Goal: Task Accomplishment & Management: Manage account settings

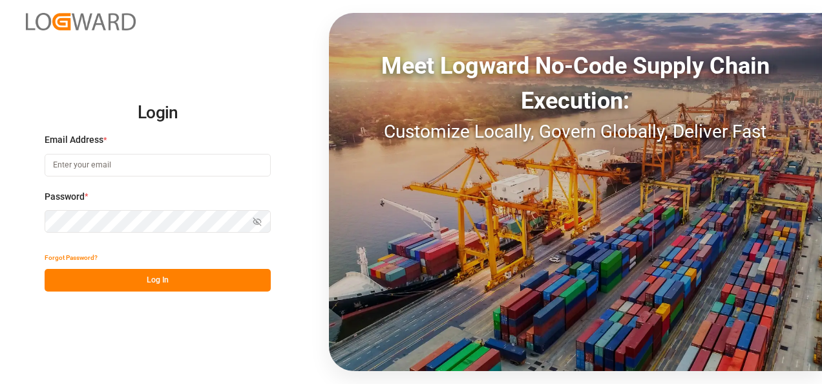
type input "[EMAIL_ADDRESS][DOMAIN_NAME]"
click at [171, 280] on button "Log In" at bounding box center [158, 280] width 226 height 23
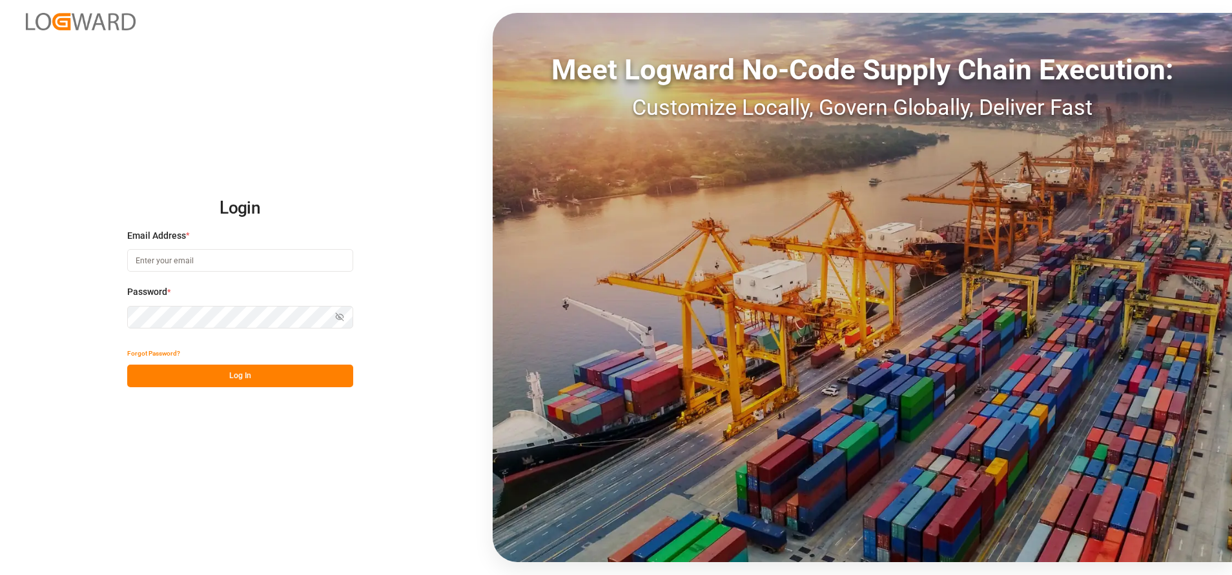
type input "[EMAIL_ADDRESS][DOMAIN_NAME]"
click at [243, 385] on button "Log In" at bounding box center [240, 376] width 226 height 23
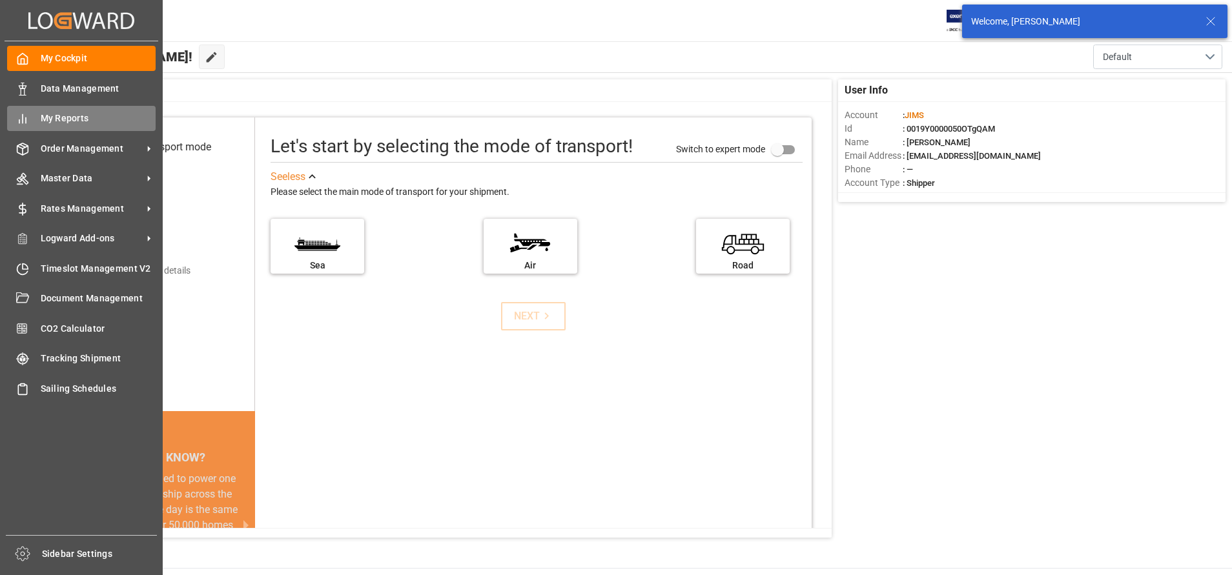
click at [33, 116] on div "My Reports My Reports" at bounding box center [81, 118] width 149 height 25
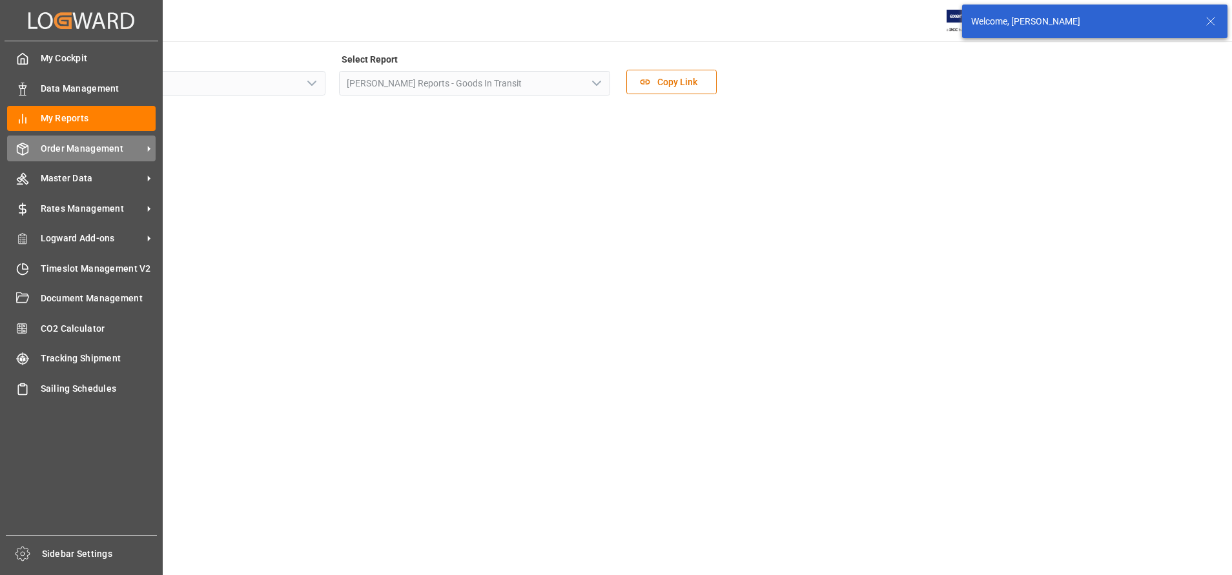
click at [111, 153] on span "Order Management" at bounding box center [92, 149] width 102 height 14
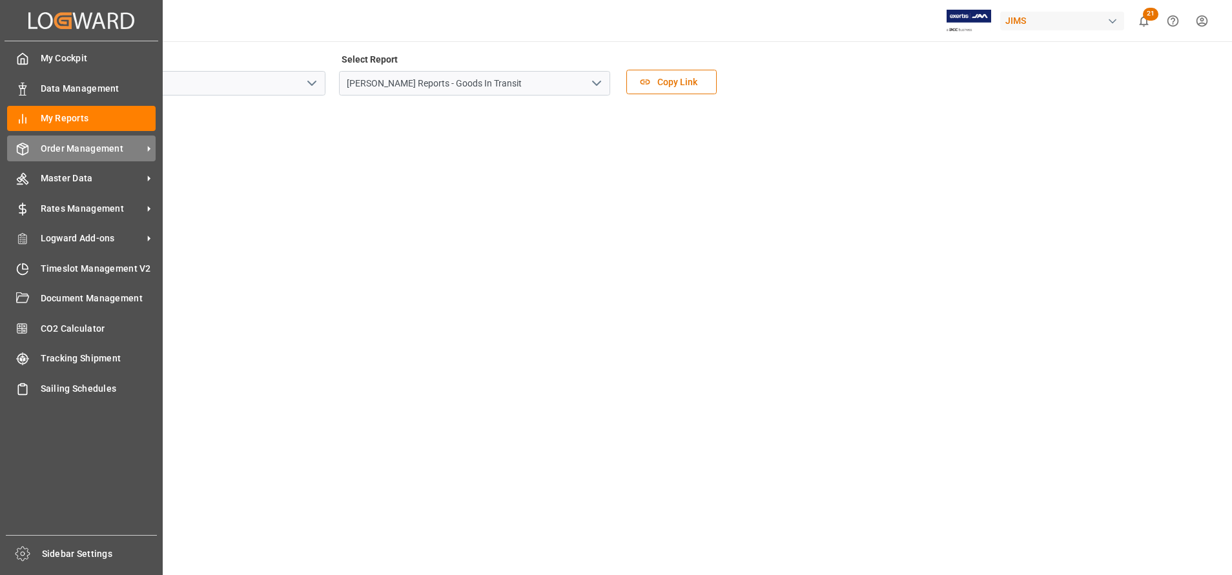
click at [68, 155] on span "Order Management" at bounding box center [92, 149] width 102 height 14
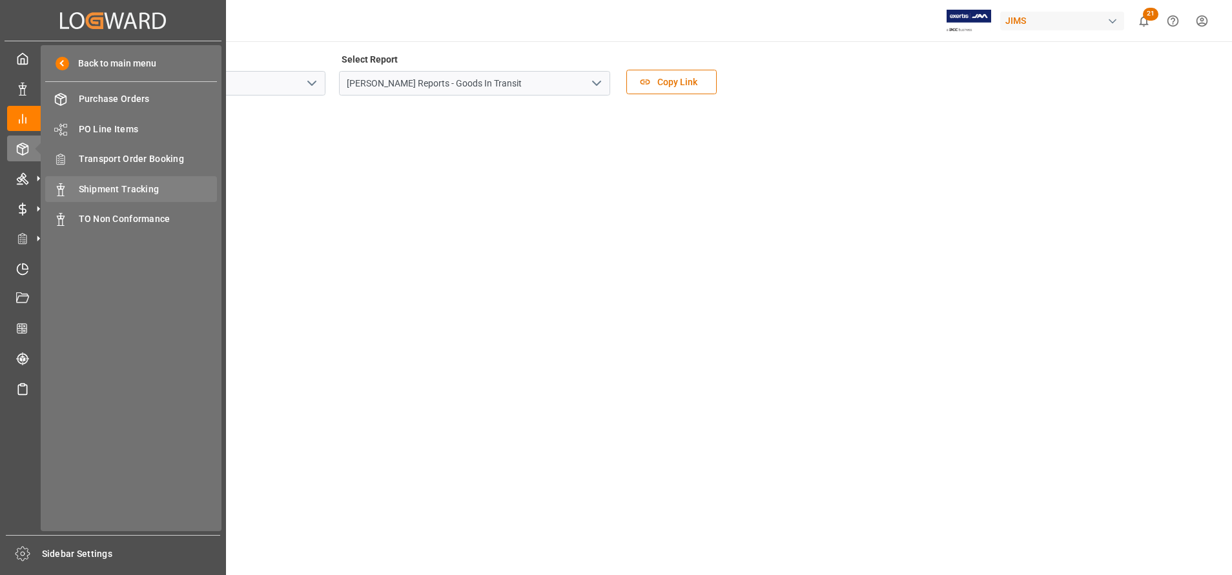
click at [130, 185] on span "Shipment Tracking" at bounding box center [148, 190] width 139 height 14
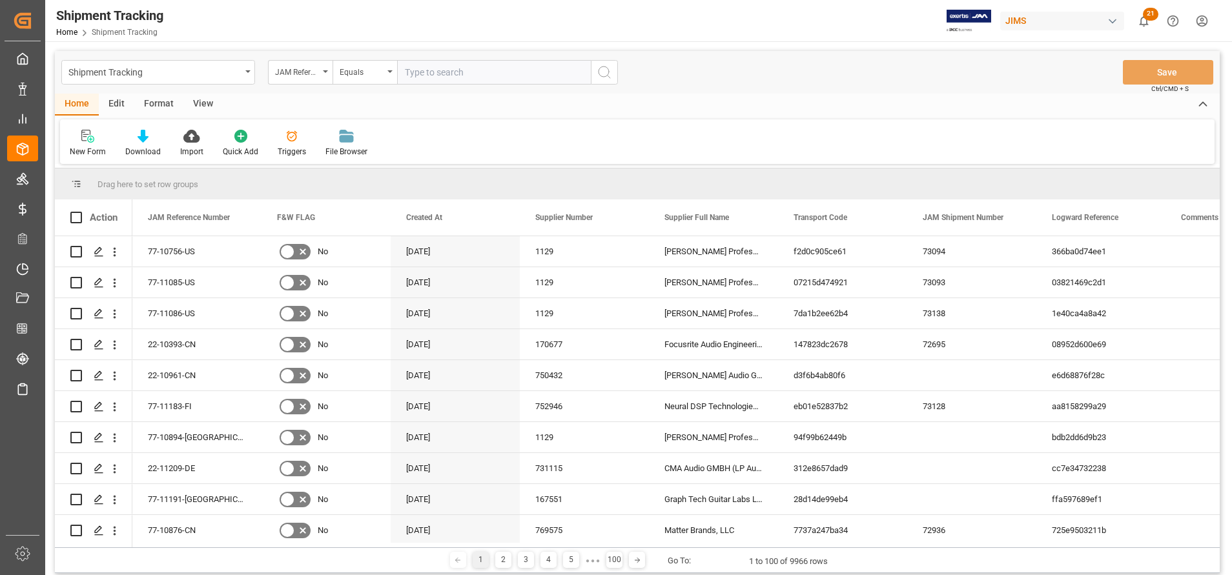
click at [499, 77] on input "text" at bounding box center [494, 72] width 194 height 25
type input "22-9969-TW"
click at [601, 79] on icon "search button" at bounding box center [605, 73] width 16 height 16
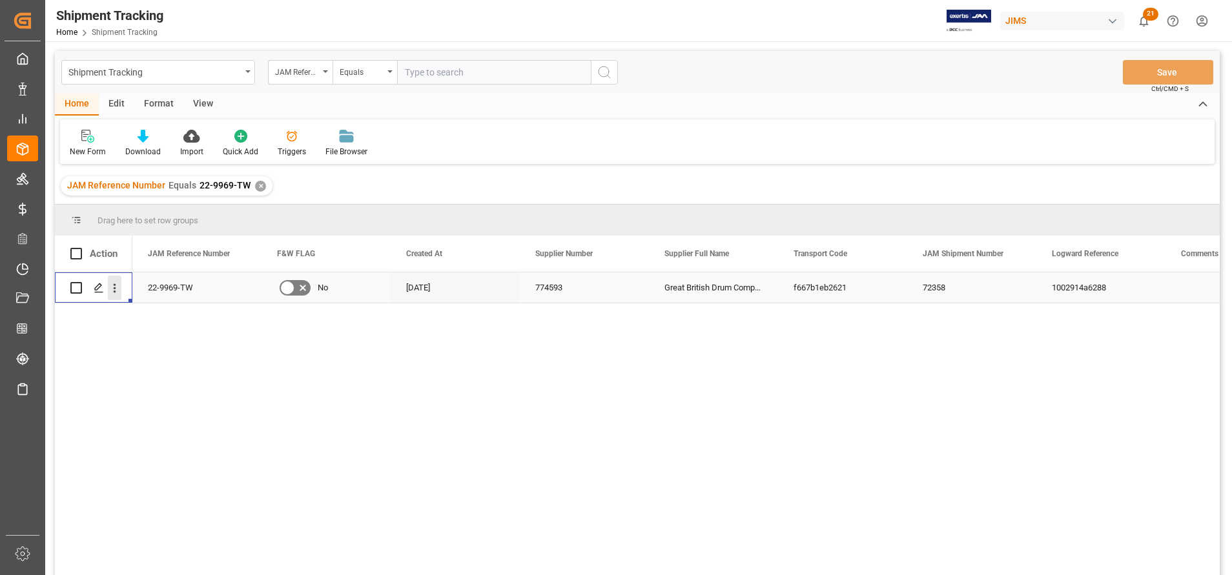
click at [111, 282] on icon "open menu" at bounding box center [115, 289] width 14 height 14
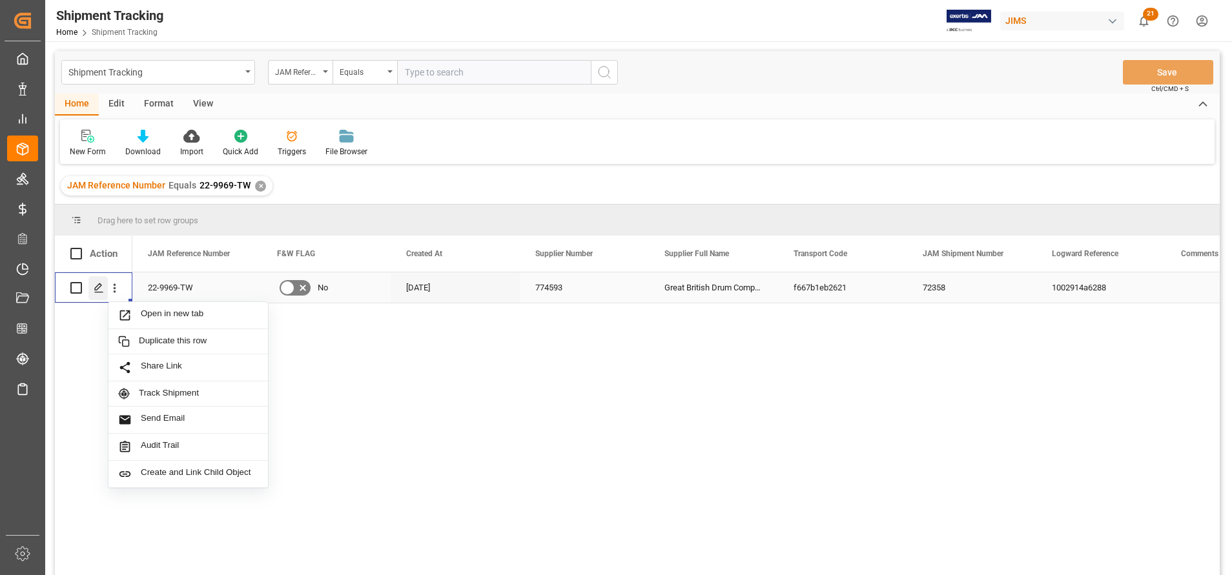
click at [96, 288] on polygon "Press SPACE to select this row." at bounding box center [98, 287] width 6 height 6
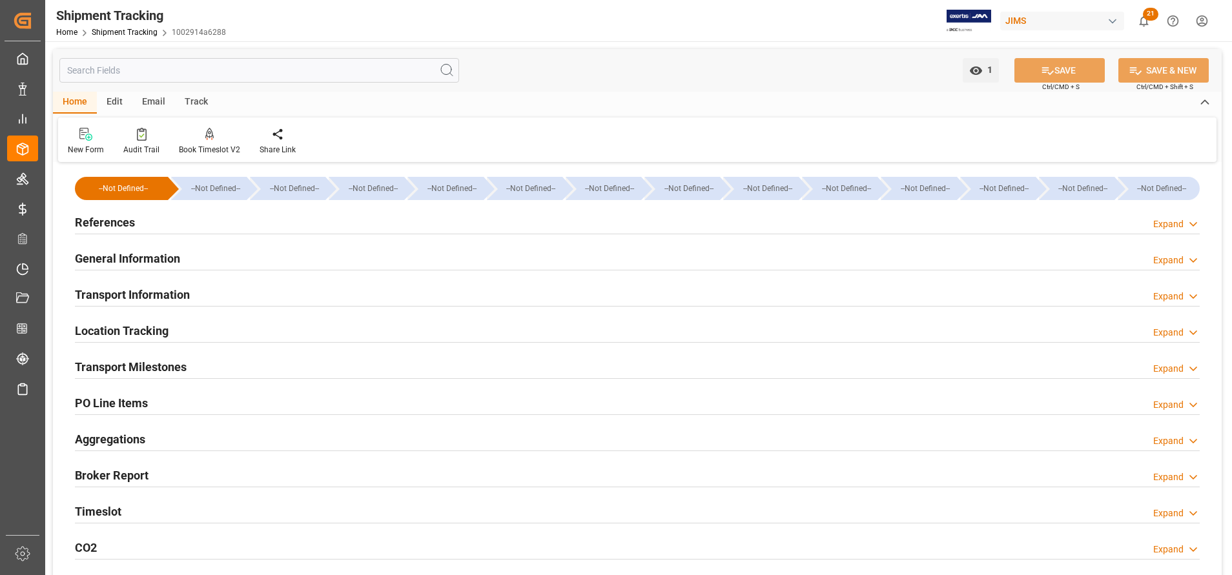
click at [132, 216] on h2 "References" at bounding box center [105, 222] width 60 height 17
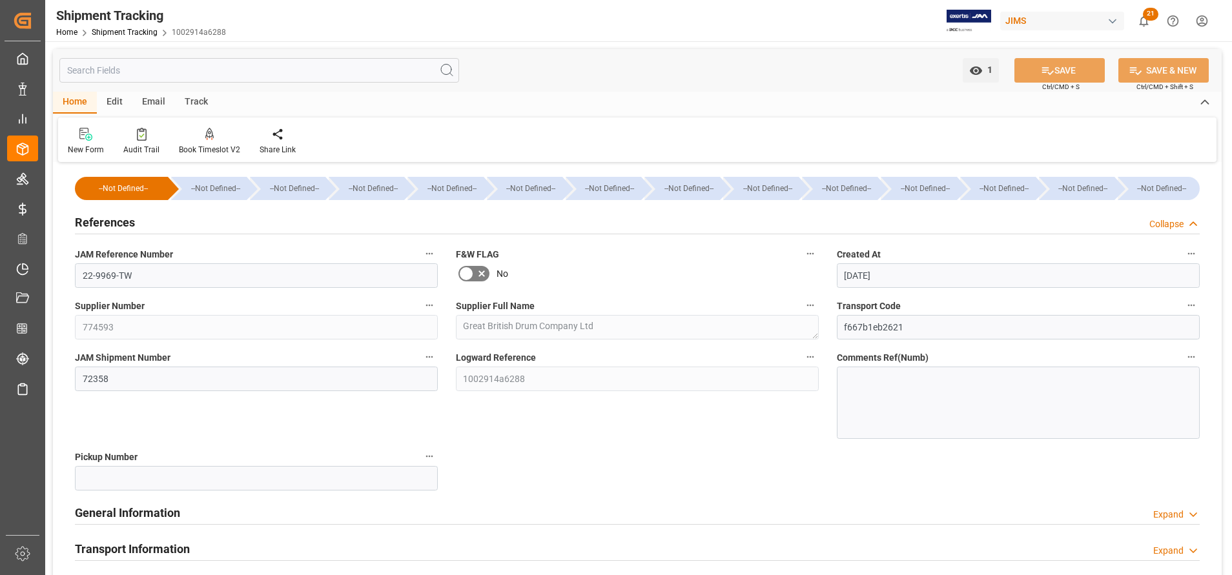
click at [132, 216] on h2 "References" at bounding box center [105, 222] width 60 height 17
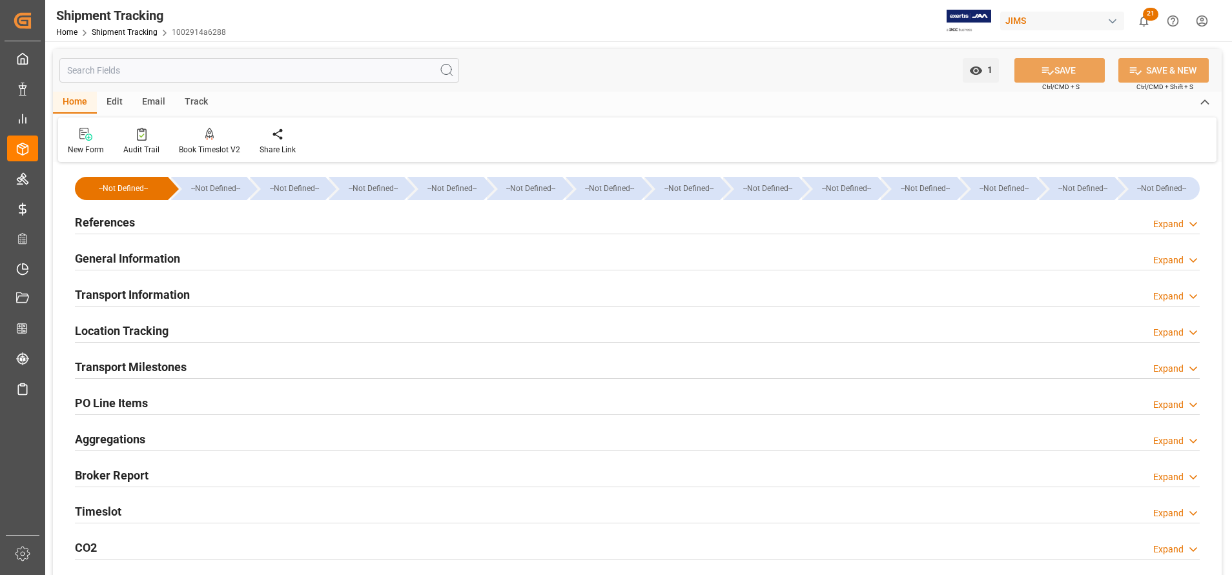
click at [144, 260] on h2 "General Information" at bounding box center [127, 258] width 105 height 17
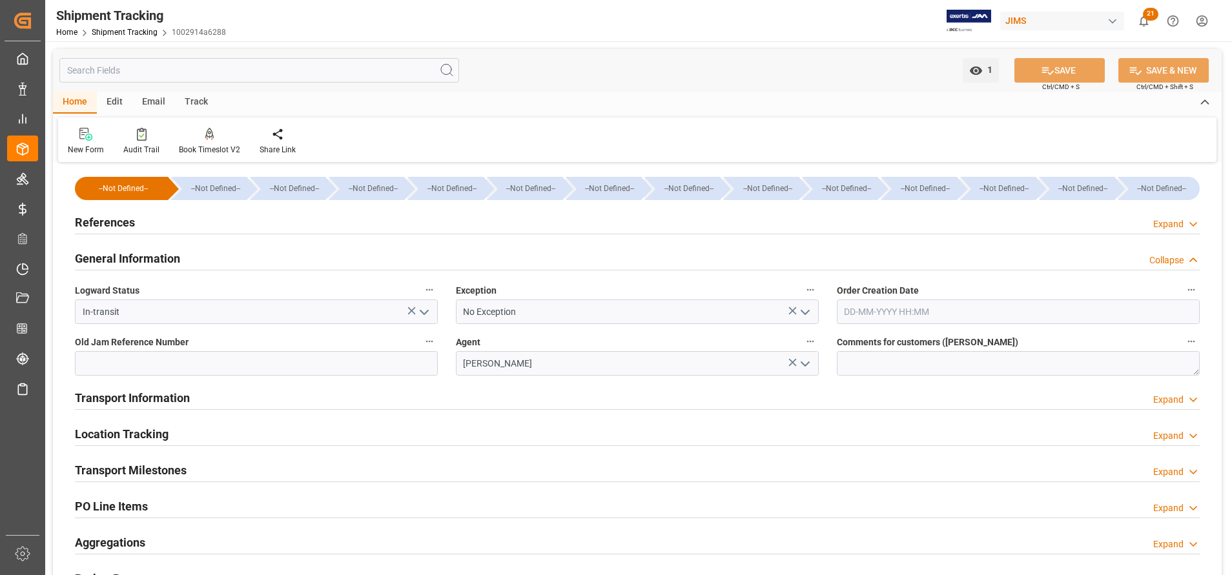
click at [429, 307] on icon "open menu" at bounding box center [425, 313] width 16 height 16
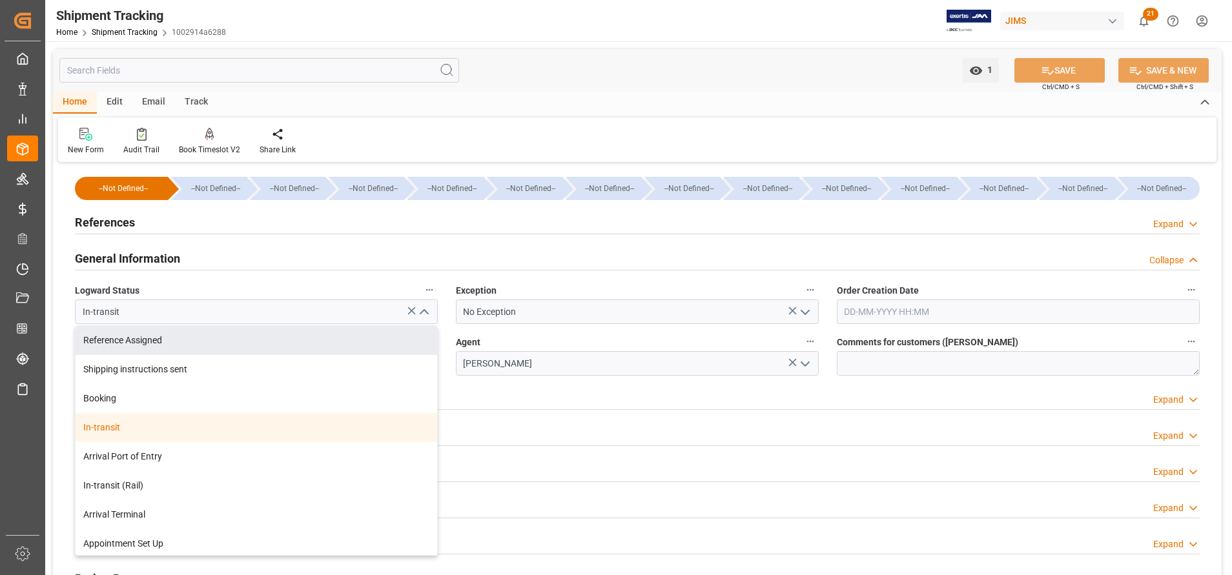
click at [387, 229] on div "References Expand" at bounding box center [637, 221] width 1125 height 25
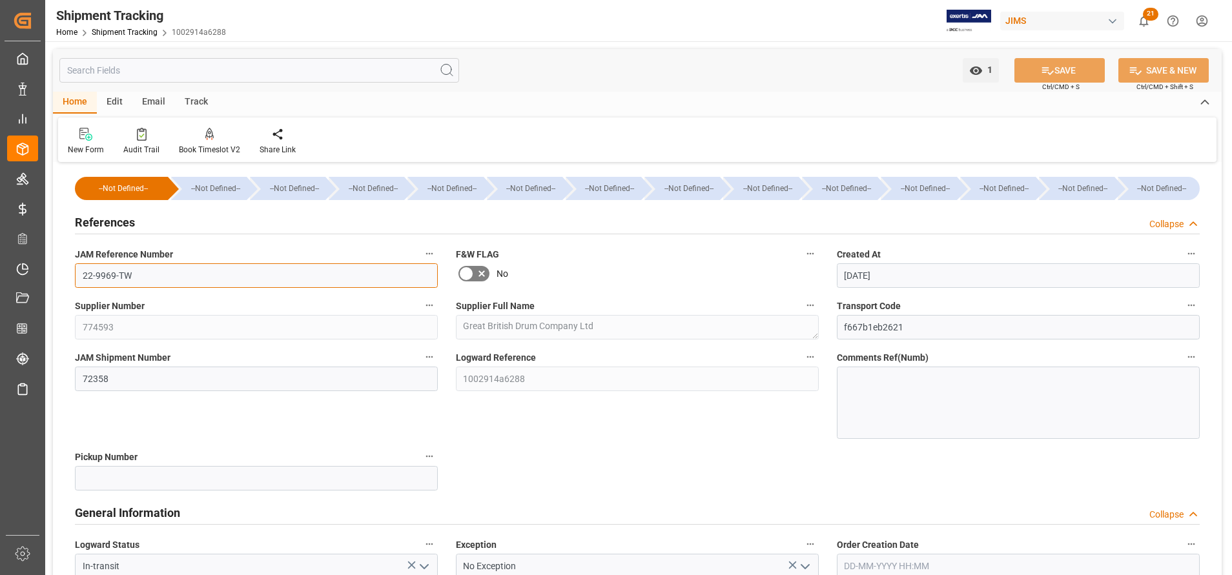
click at [427, 278] on input "22-9969-TW" at bounding box center [256, 276] width 363 height 25
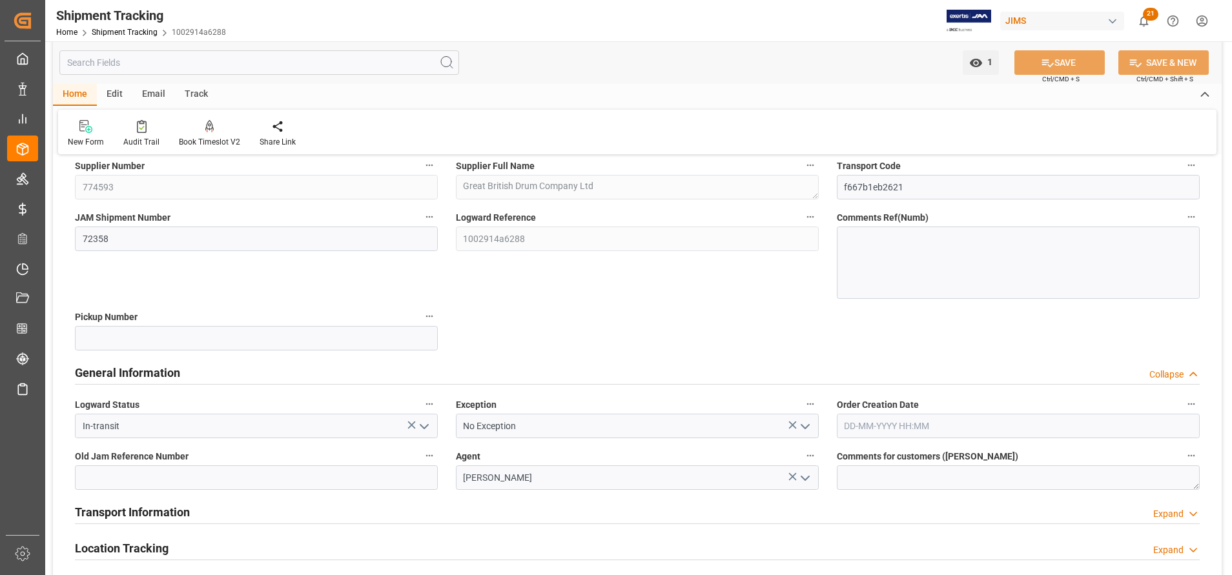
scroll to position [194, 0]
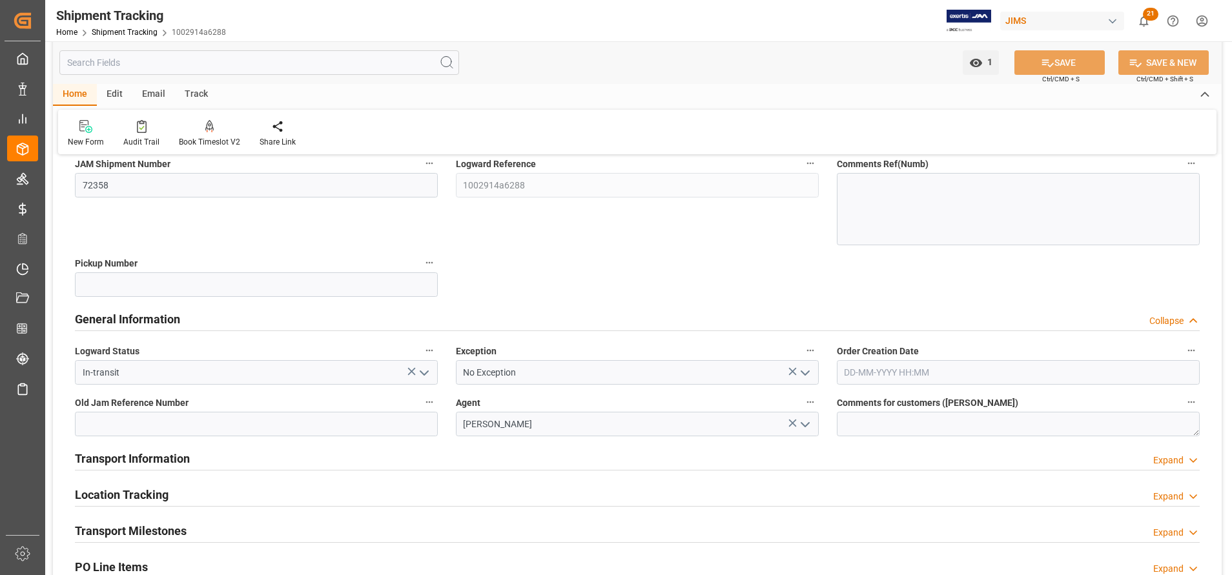
click at [429, 371] on icon "open menu" at bounding box center [425, 374] width 16 height 16
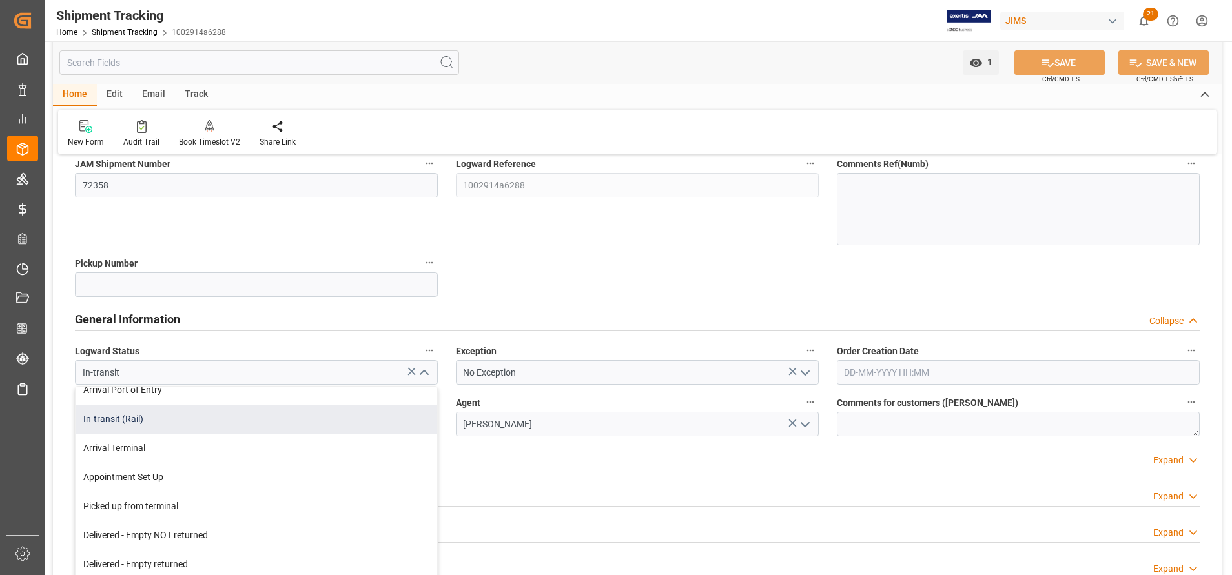
scroll to position [97, 0]
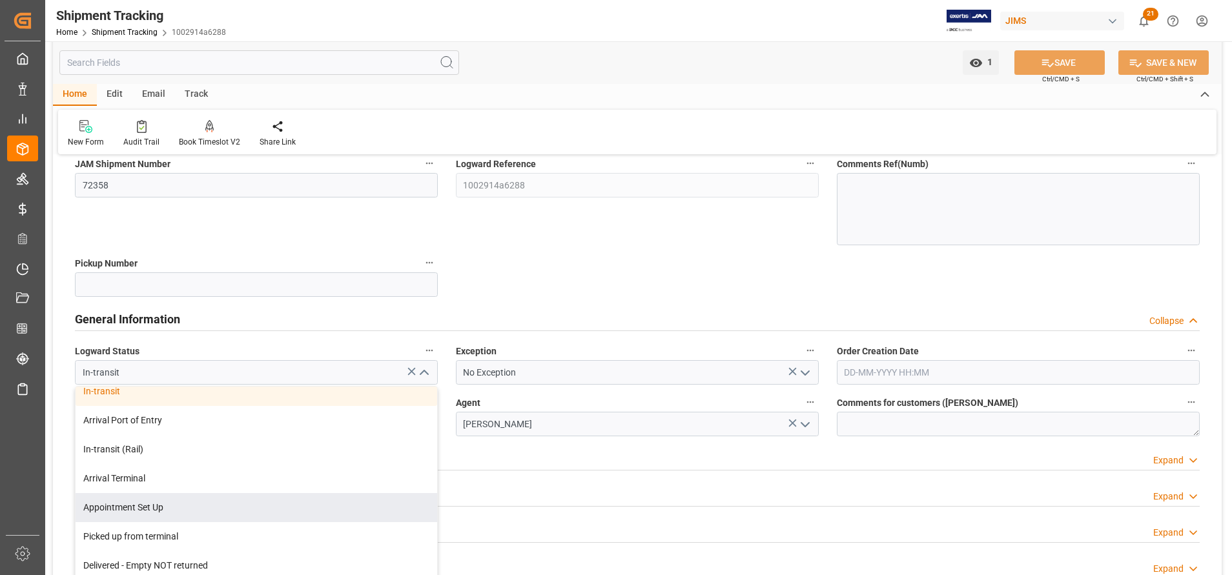
click at [271, 495] on div "Appointment Set Up" at bounding box center [257, 507] width 362 height 29
type input "Appointment Set Up"
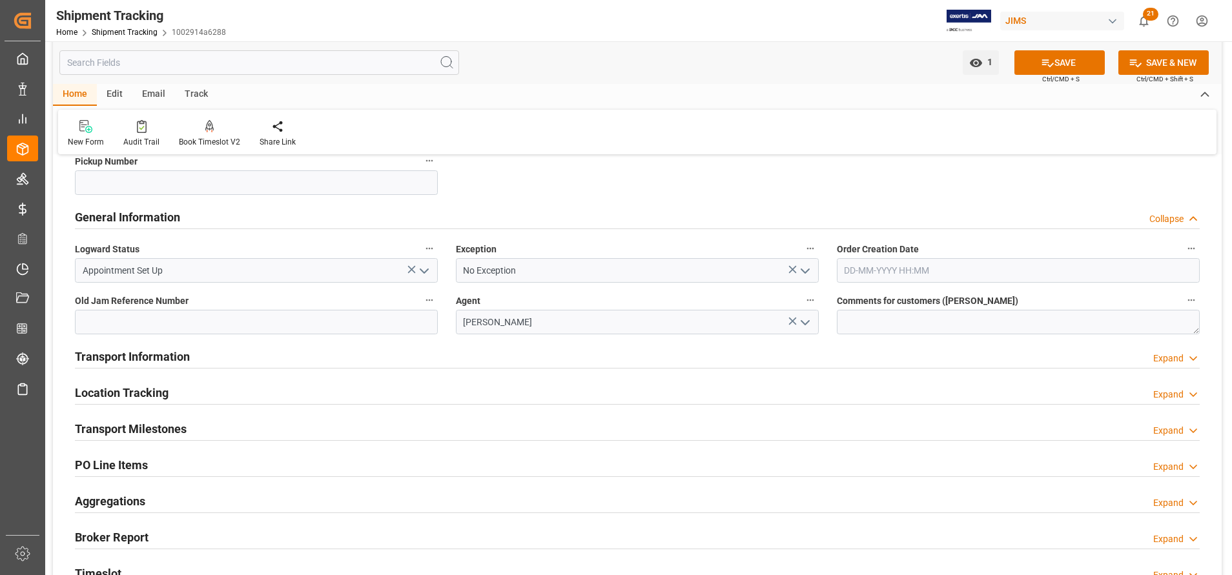
scroll to position [484, 0]
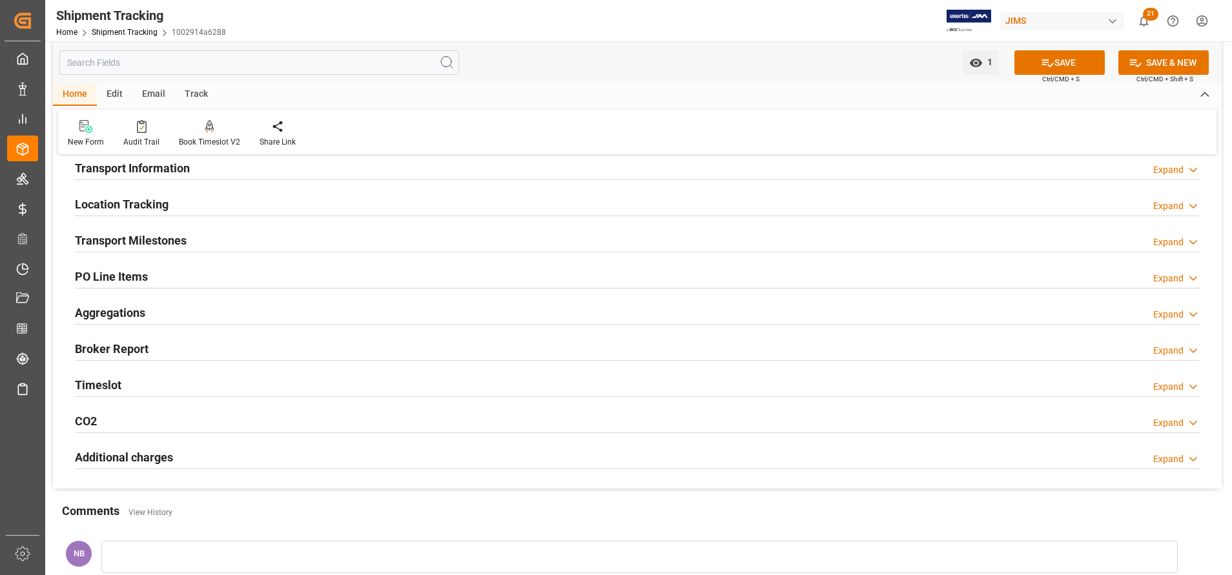
click at [188, 242] on div "Transport Milestones Expand" at bounding box center [637, 239] width 1125 height 25
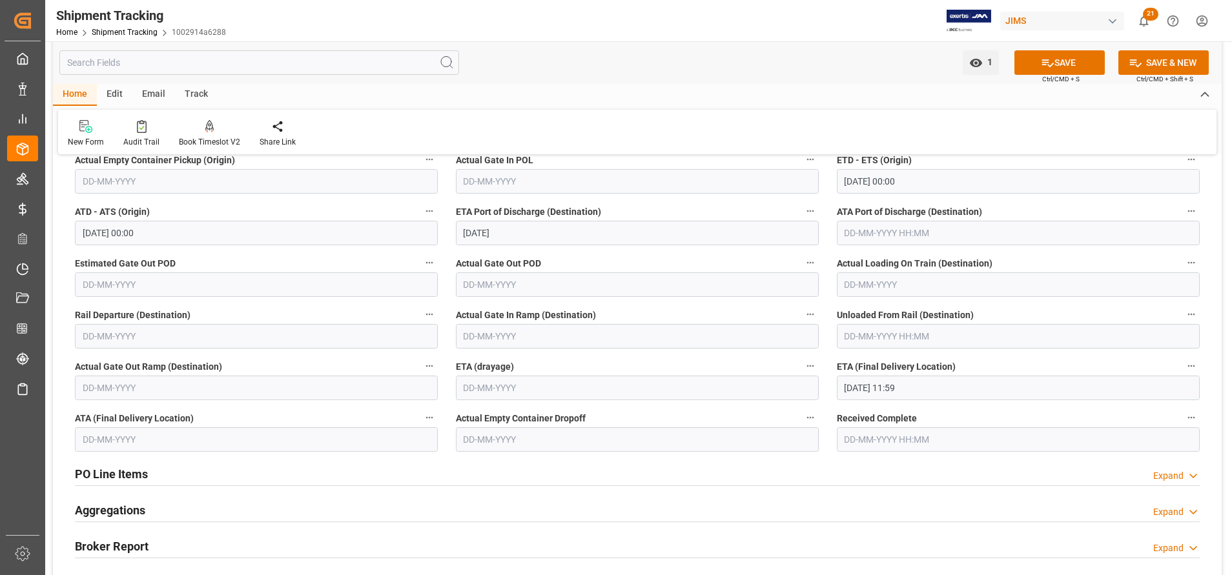
scroll to position [678, 0]
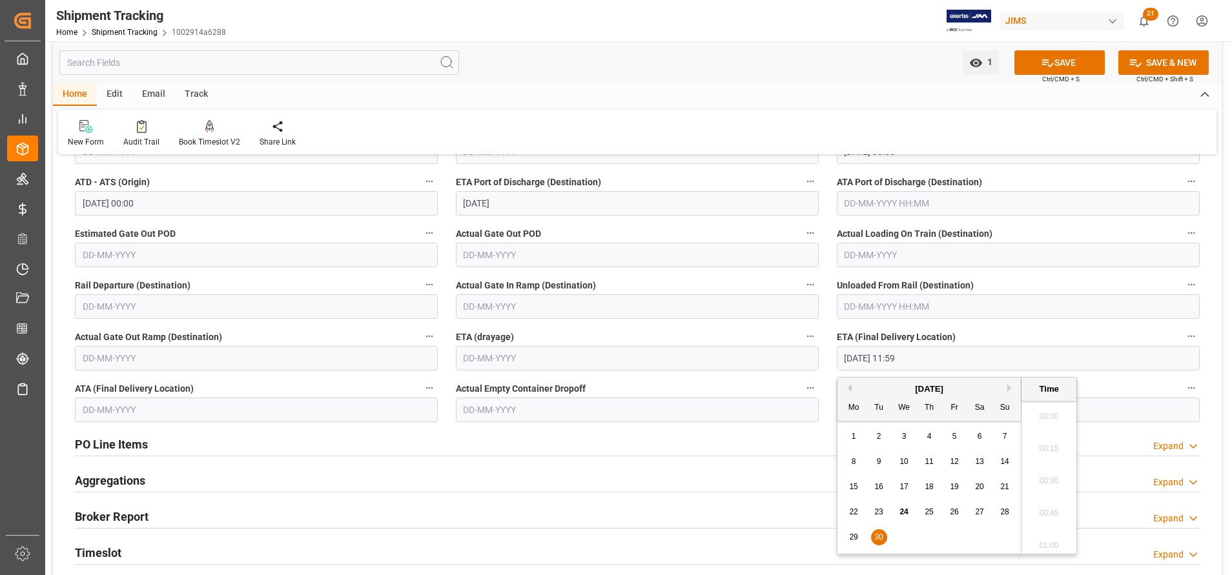
click at [889, 356] on input "[DATE] 11:59" at bounding box center [1018, 358] width 363 height 25
click at [980, 508] on span "27" at bounding box center [979, 512] width 8 height 9
type input "[DATE] 11:59"
click at [1037, 50] on div "1 Watch Option SAVE Ctrl/CMD + S SAVE & NEW Ctrl/CMD + Shift + S" at bounding box center [637, 62] width 1169 height 43
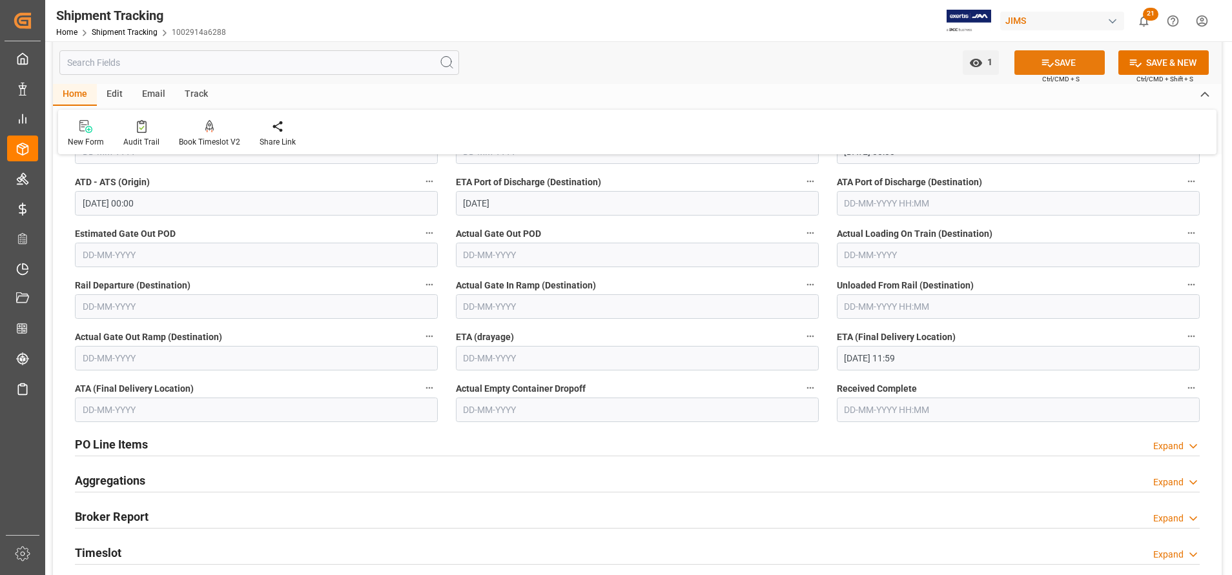
click at [1042, 59] on icon at bounding box center [1048, 63] width 12 height 8
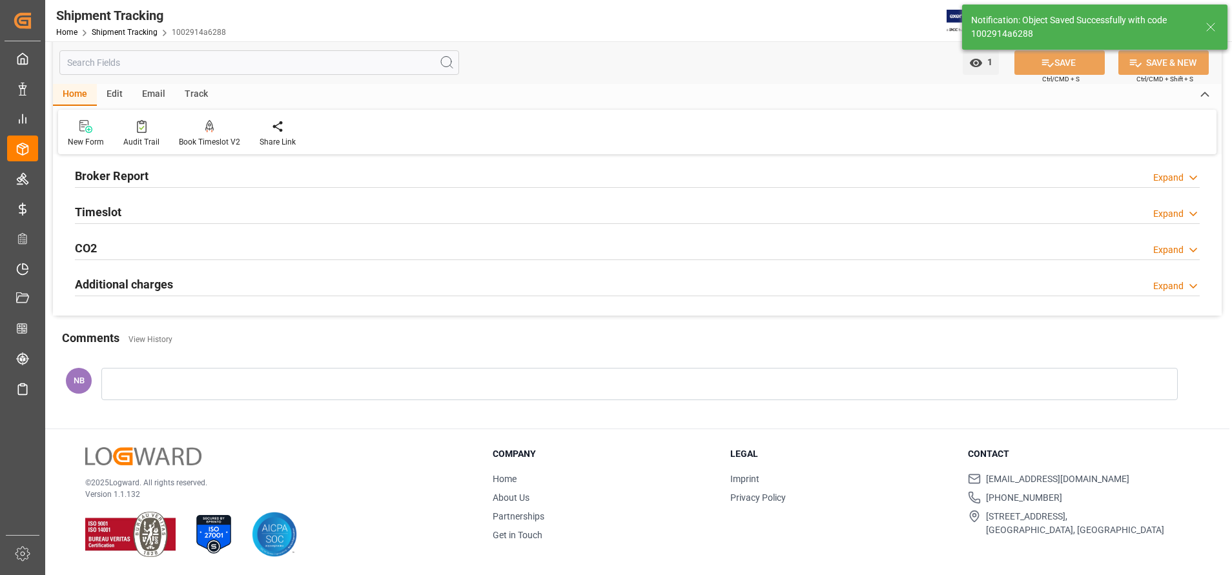
scroll to position [300, 0]
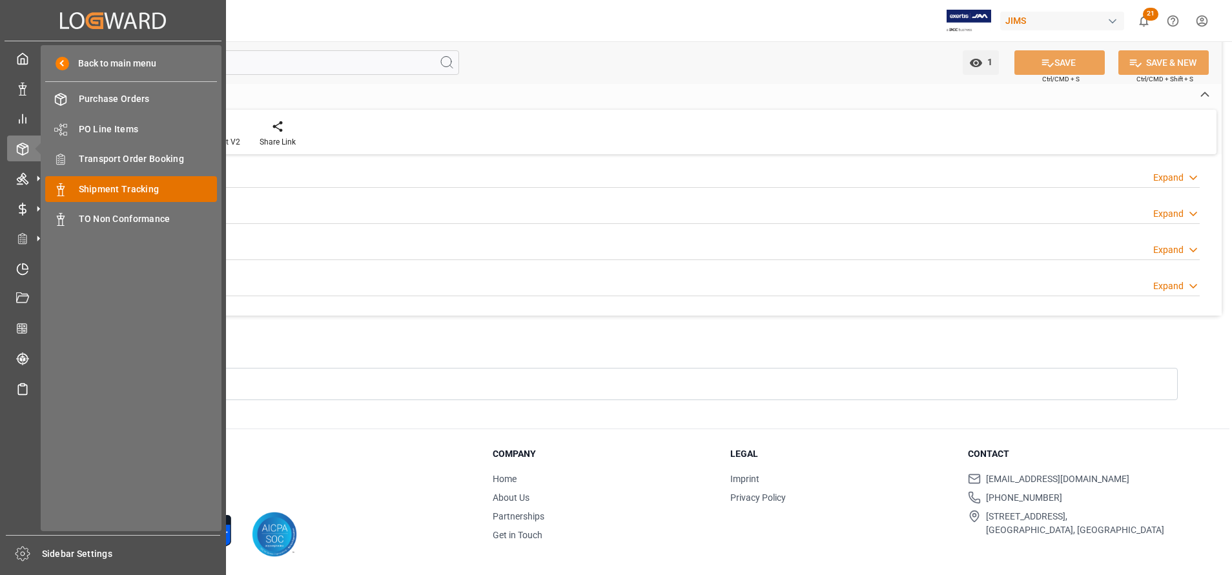
click at [129, 183] on span "Shipment Tracking" at bounding box center [148, 190] width 139 height 14
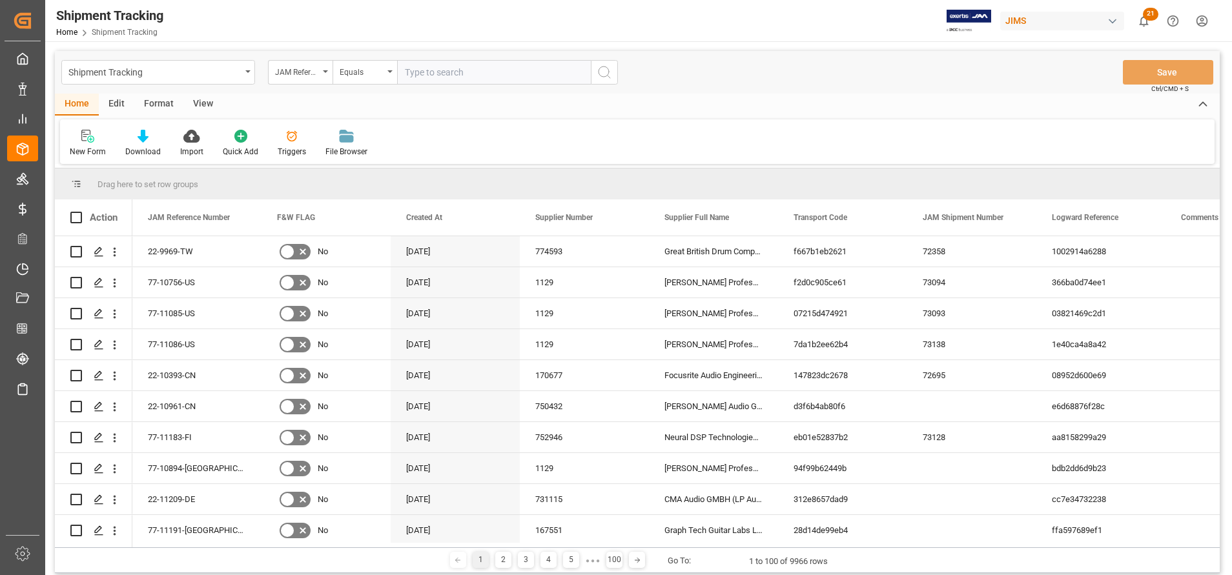
click at [523, 76] on input "text" at bounding box center [494, 72] width 194 height 25
type input "22-10961-CN"
click at [617, 77] on button "search button" at bounding box center [604, 72] width 27 height 25
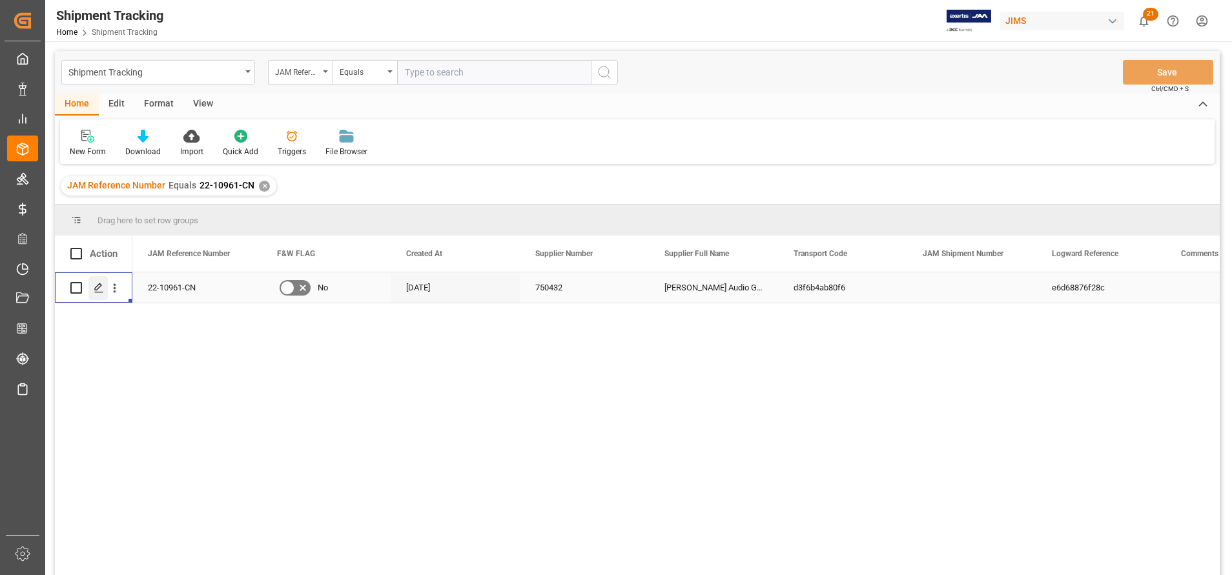
click at [98, 295] on div "Press SPACE to select this row." at bounding box center [97, 288] width 19 height 24
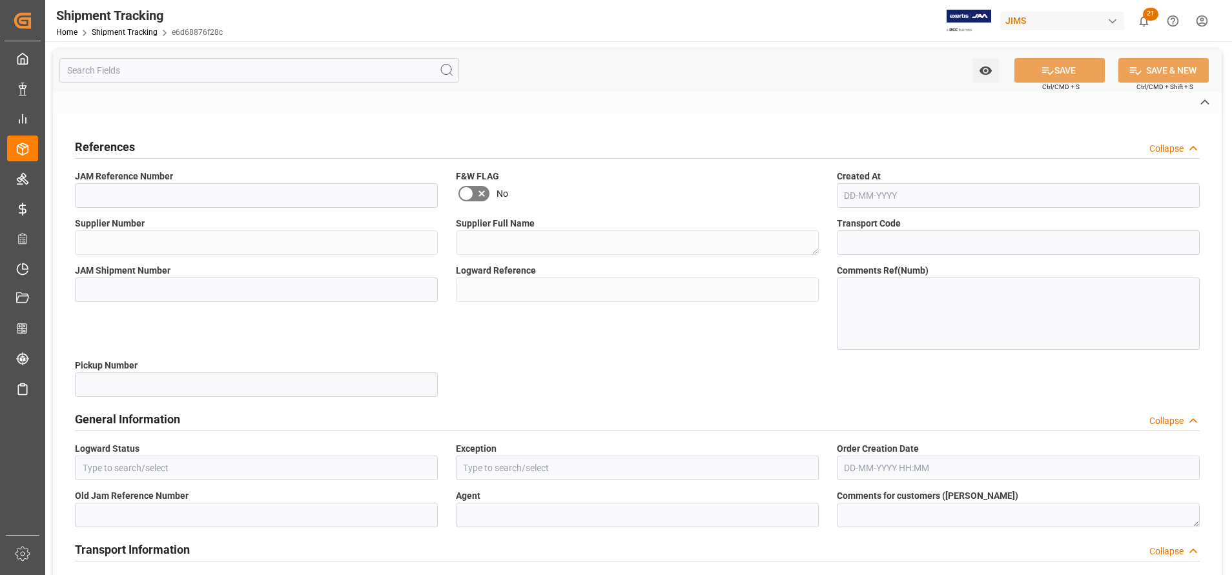
type input "22-10961-CN"
type input "750432"
type textarea "[PERSON_NAME] Audio GmbH"
type input "d3f6b4ab80f6"
type input "e6d68876f28c"
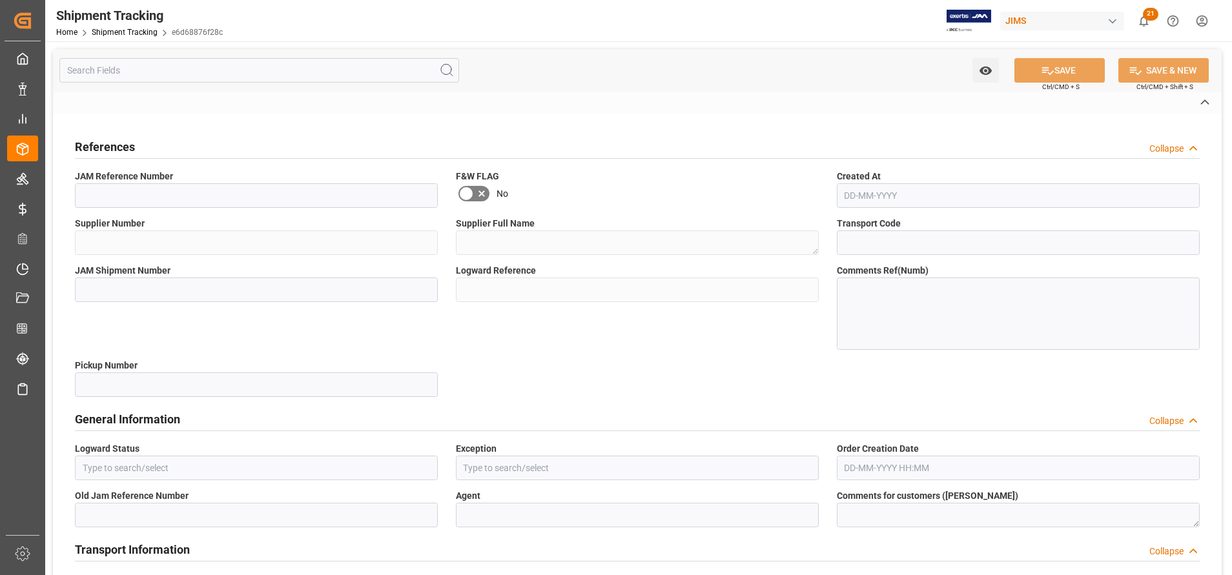
type input "Booking"
type input "[PERSON_NAME]"
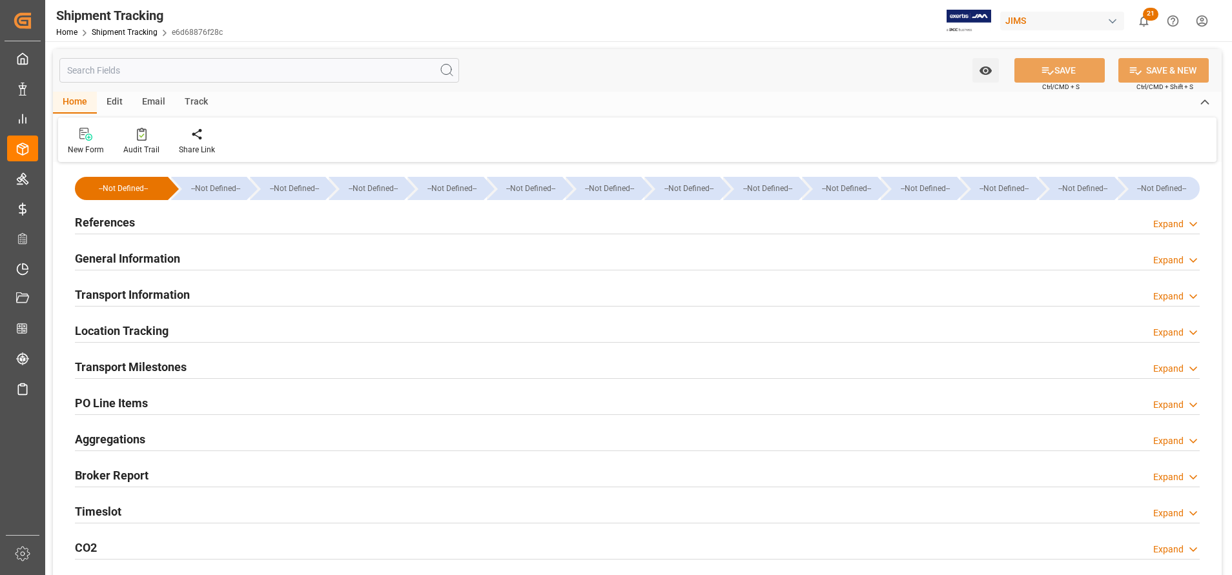
type input "[DATE]"
click at [114, 223] on h2 "References" at bounding box center [105, 222] width 60 height 17
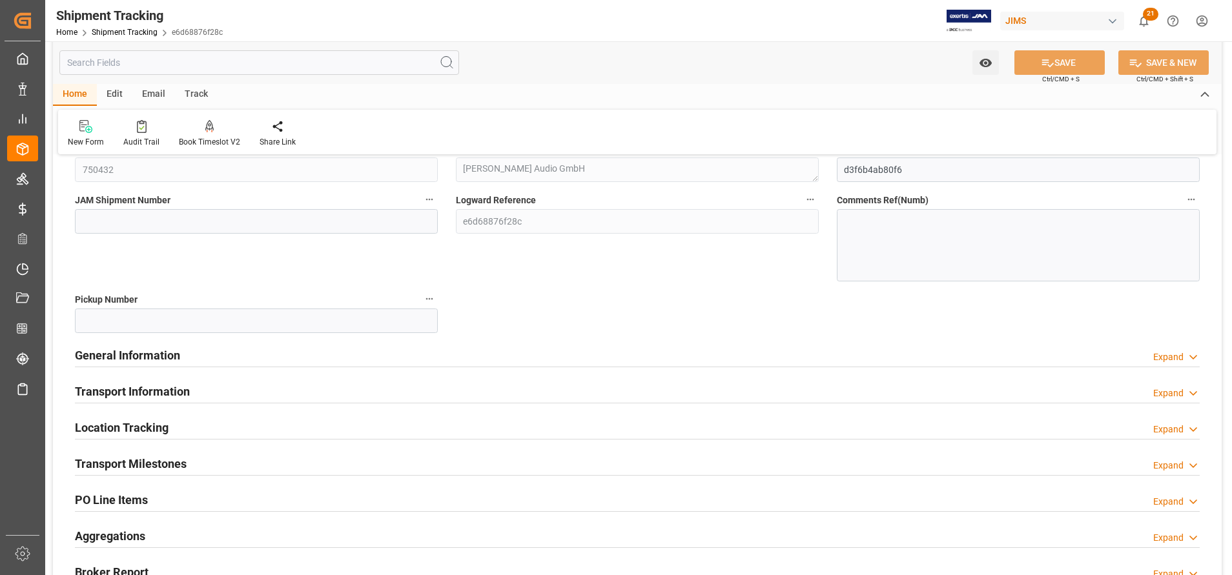
scroll to position [194, 0]
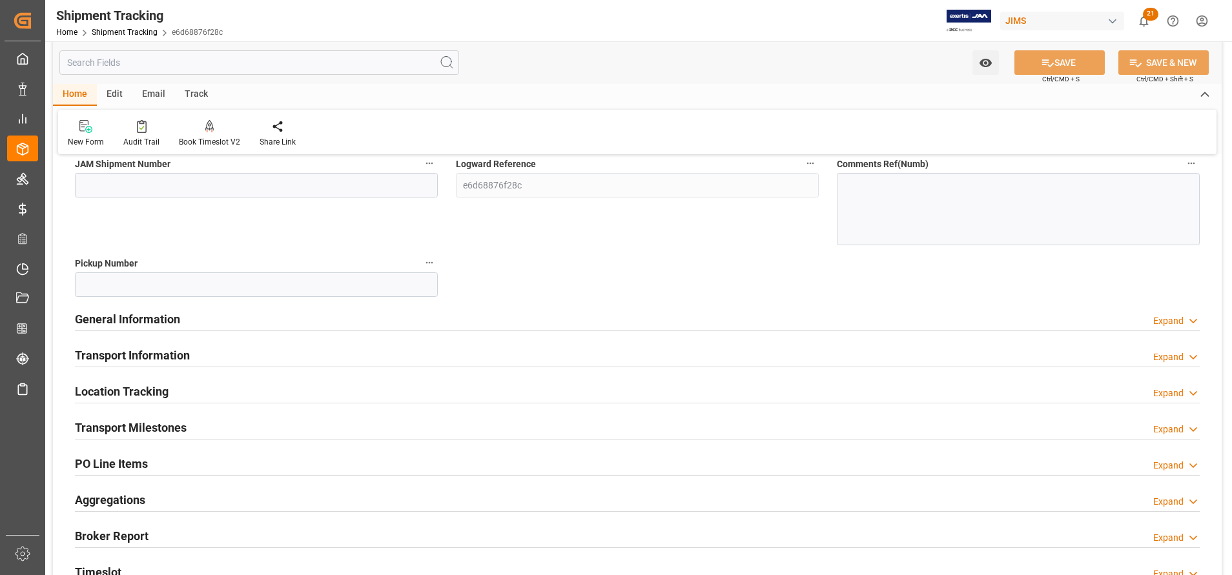
click at [140, 323] on h2 "General Information" at bounding box center [127, 319] width 105 height 17
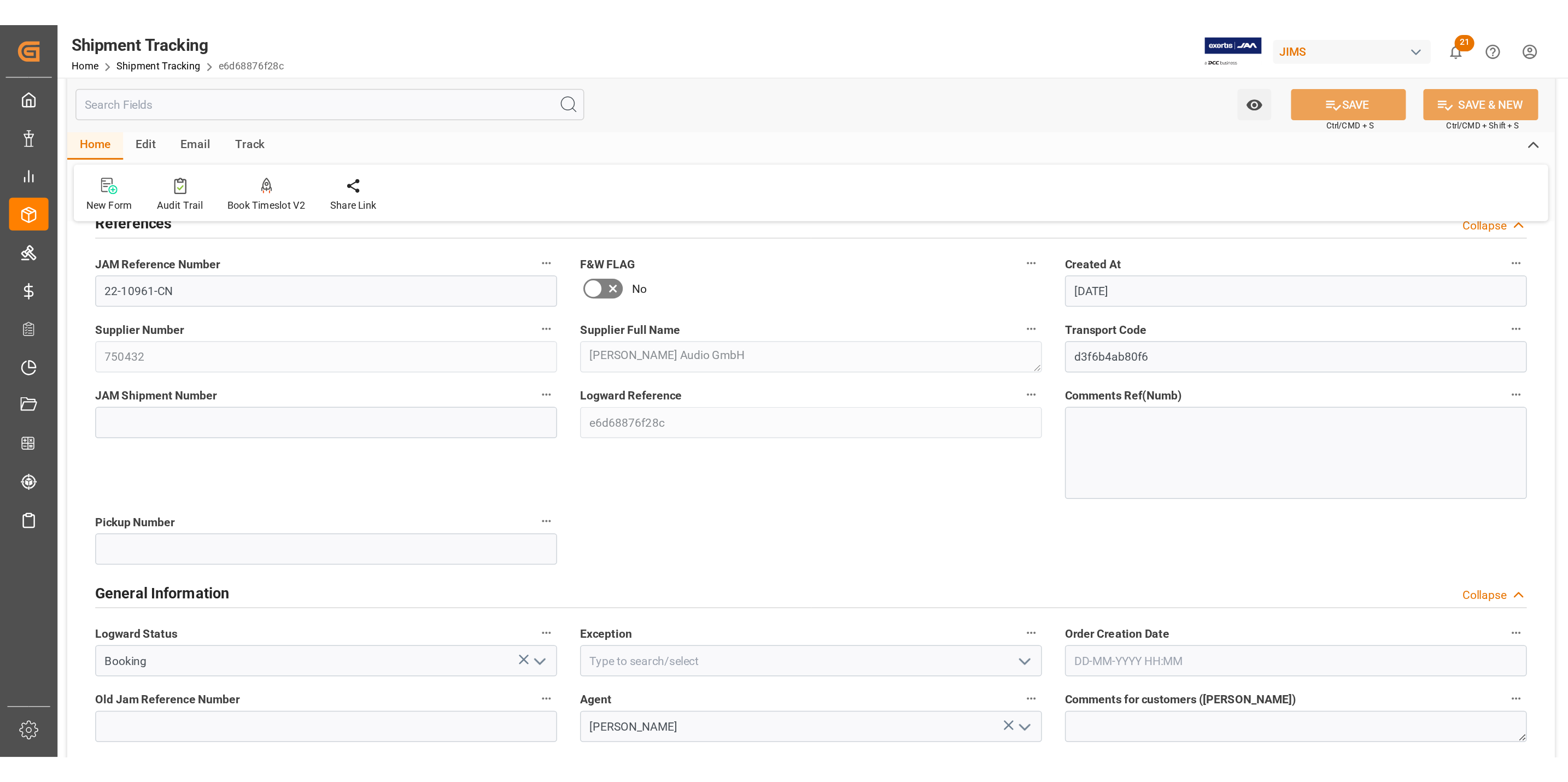
scroll to position [82, 0]
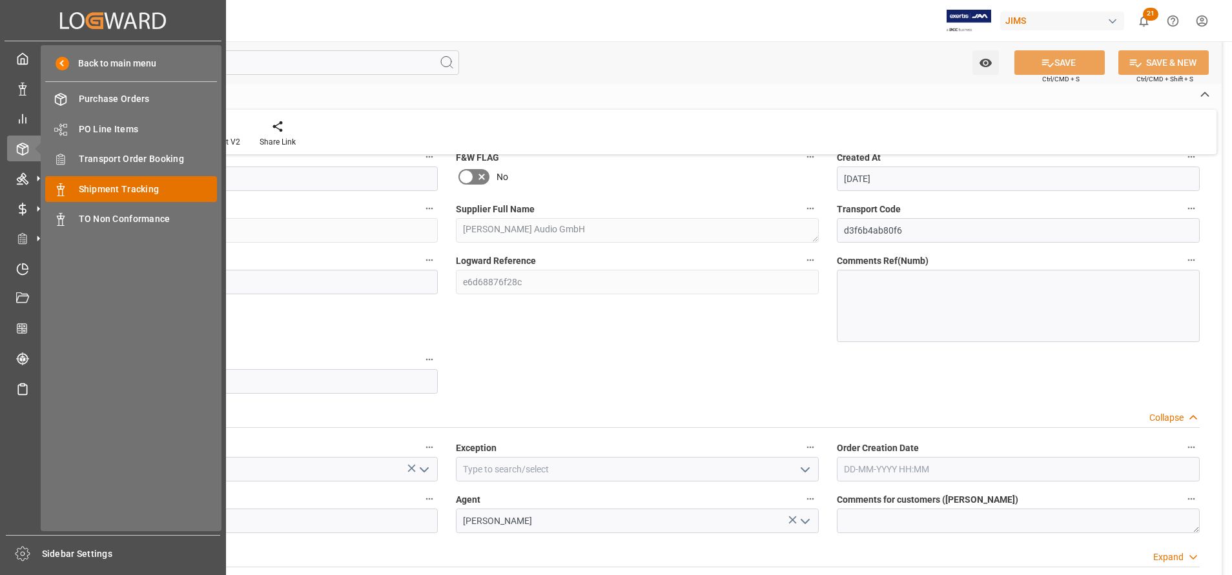
click at [114, 188] on span "Shipment Tracking" at bounding box center [148, 190] width 139 height 14
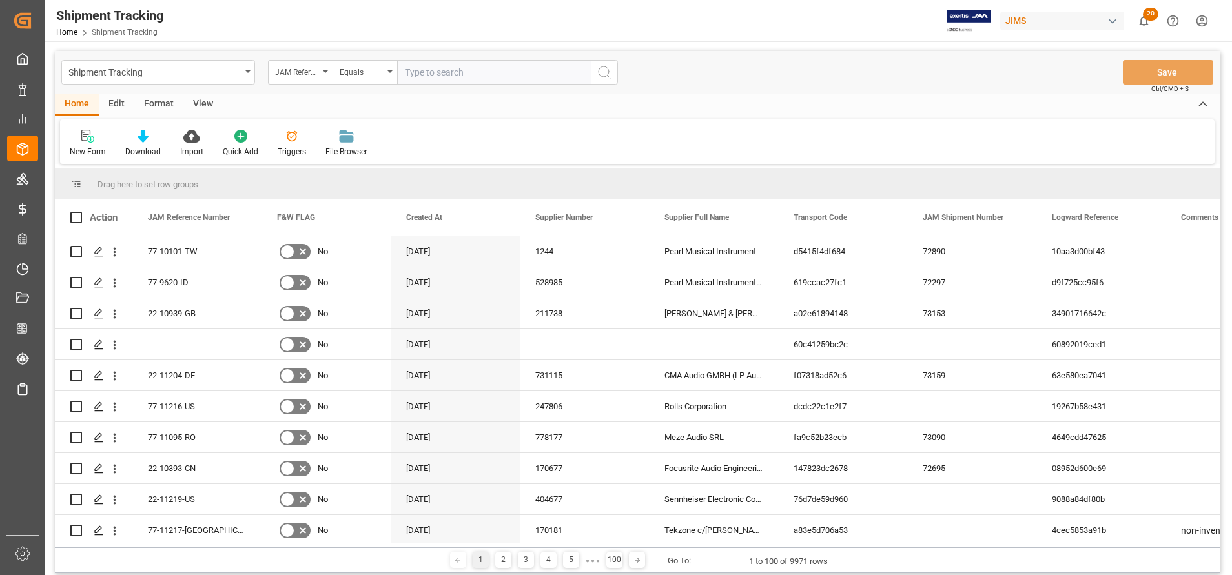
click at [435, 70] on input "text" at bounding box center [494, 72] width 194 height 25
type input "22-10325-CN"
click at [601, 76] on circle "search button" at bounding box center [604, 72] width 10 height 10
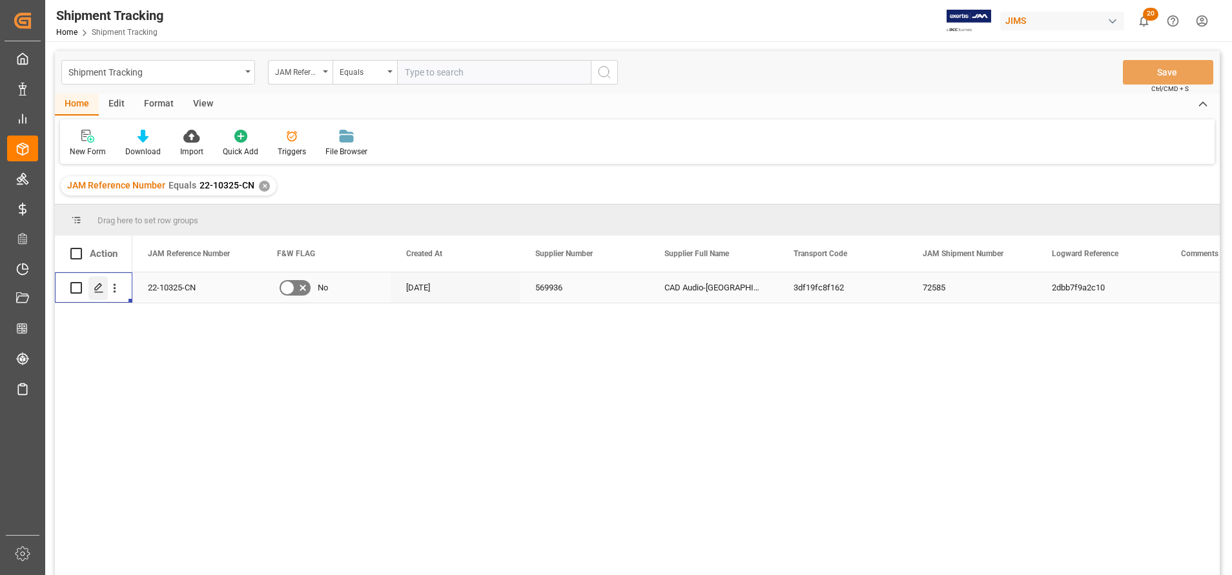
click at [107, 282] on div "Press SPACE to select this row." at bounding box center [97, 288] width 19 height 24
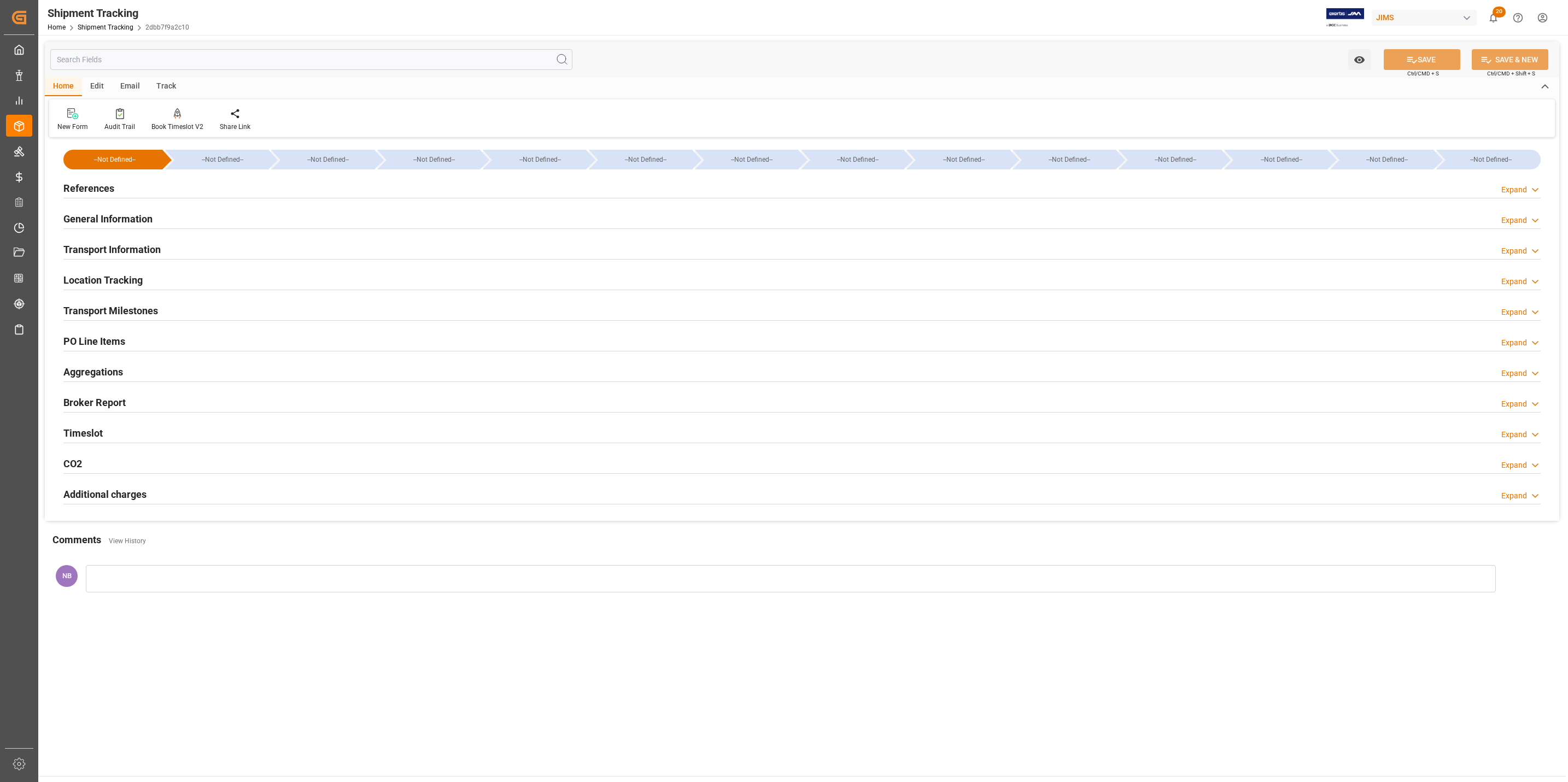
click at [99, 217] on h2 "General Information" at bounding box center [108, 218] width 89 height 14
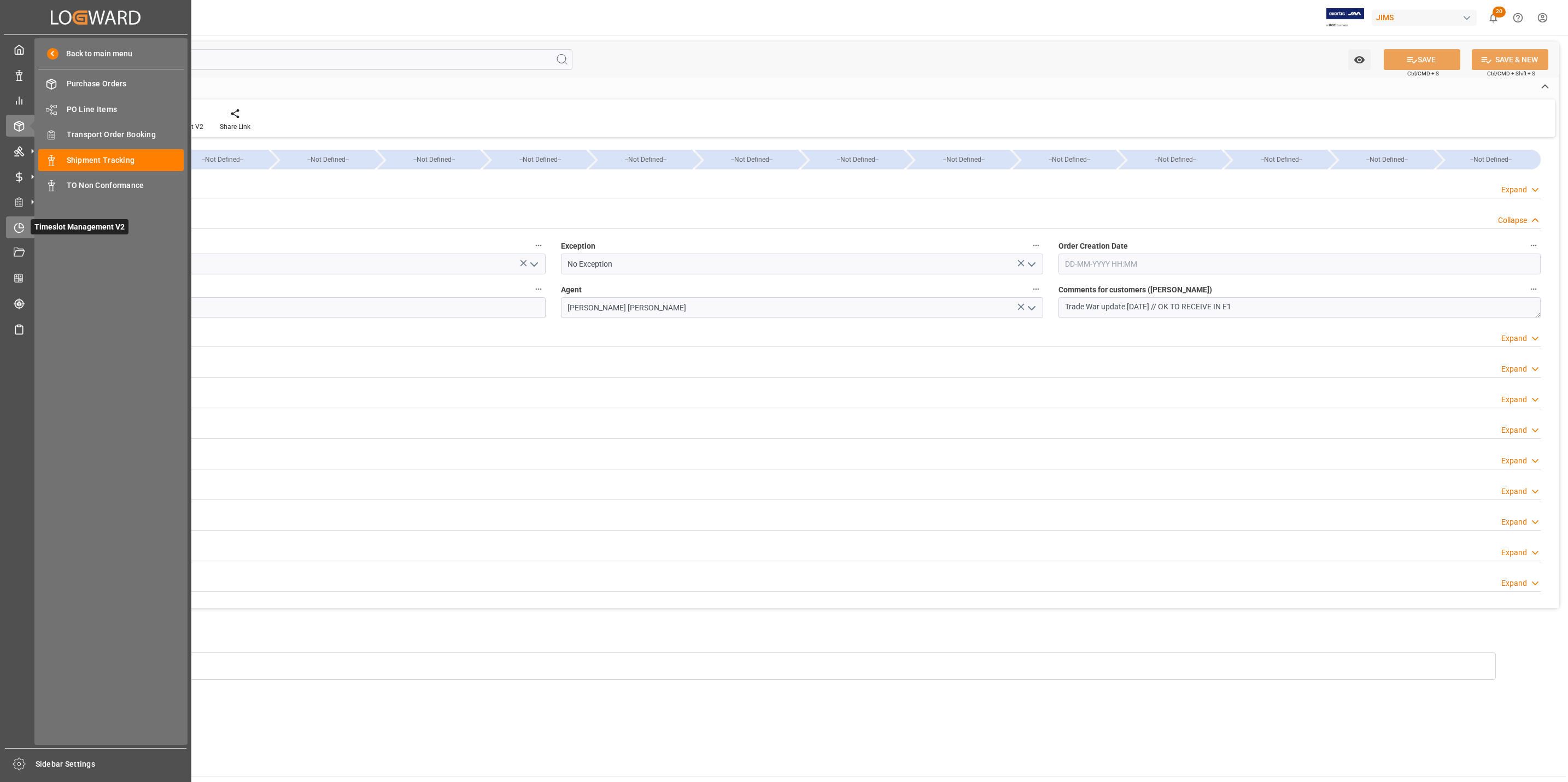
click at [18, 227] on icon at bounding box center [19, 228] width 11 height 11
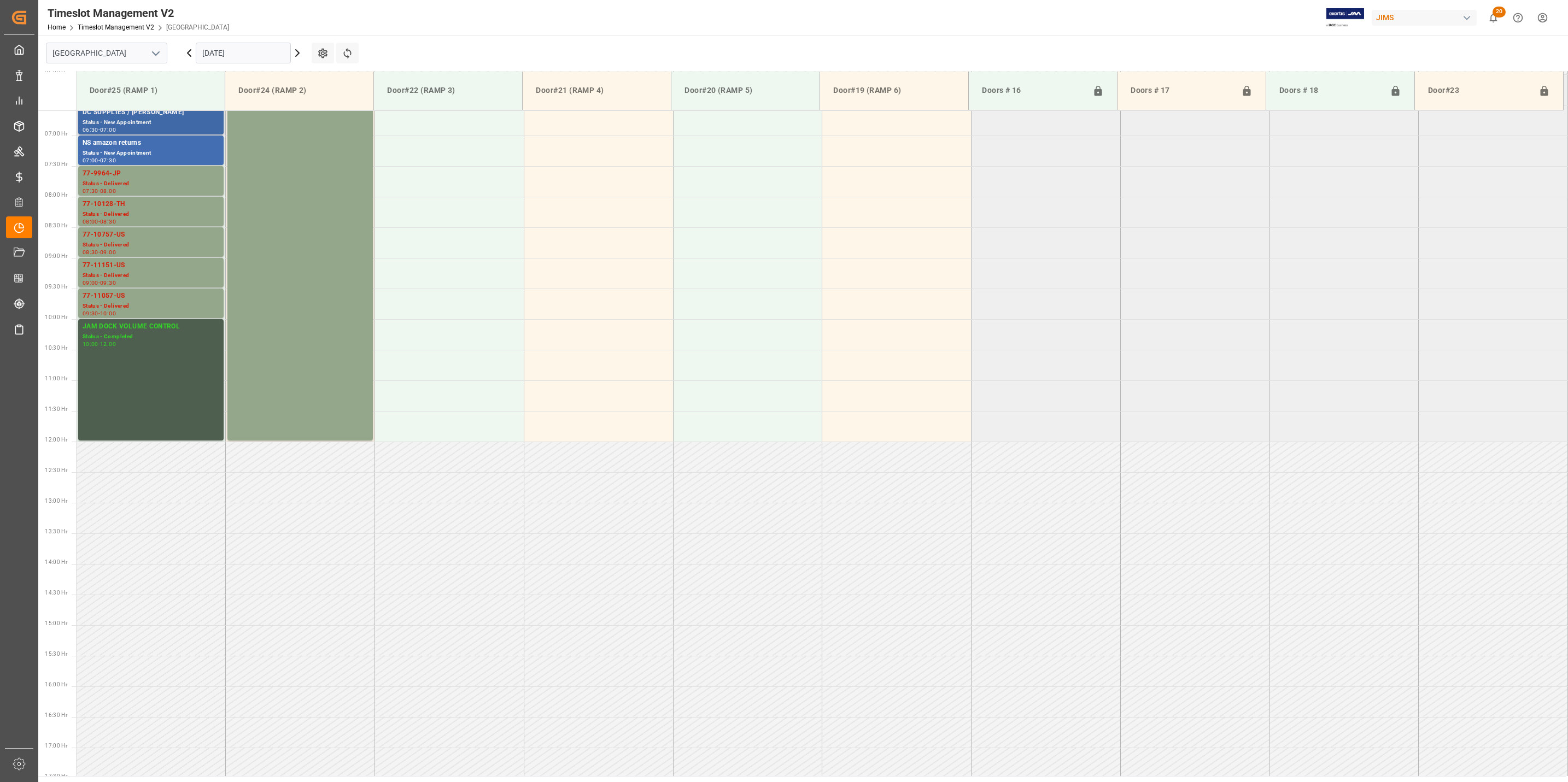
scroll to position [360, 0]
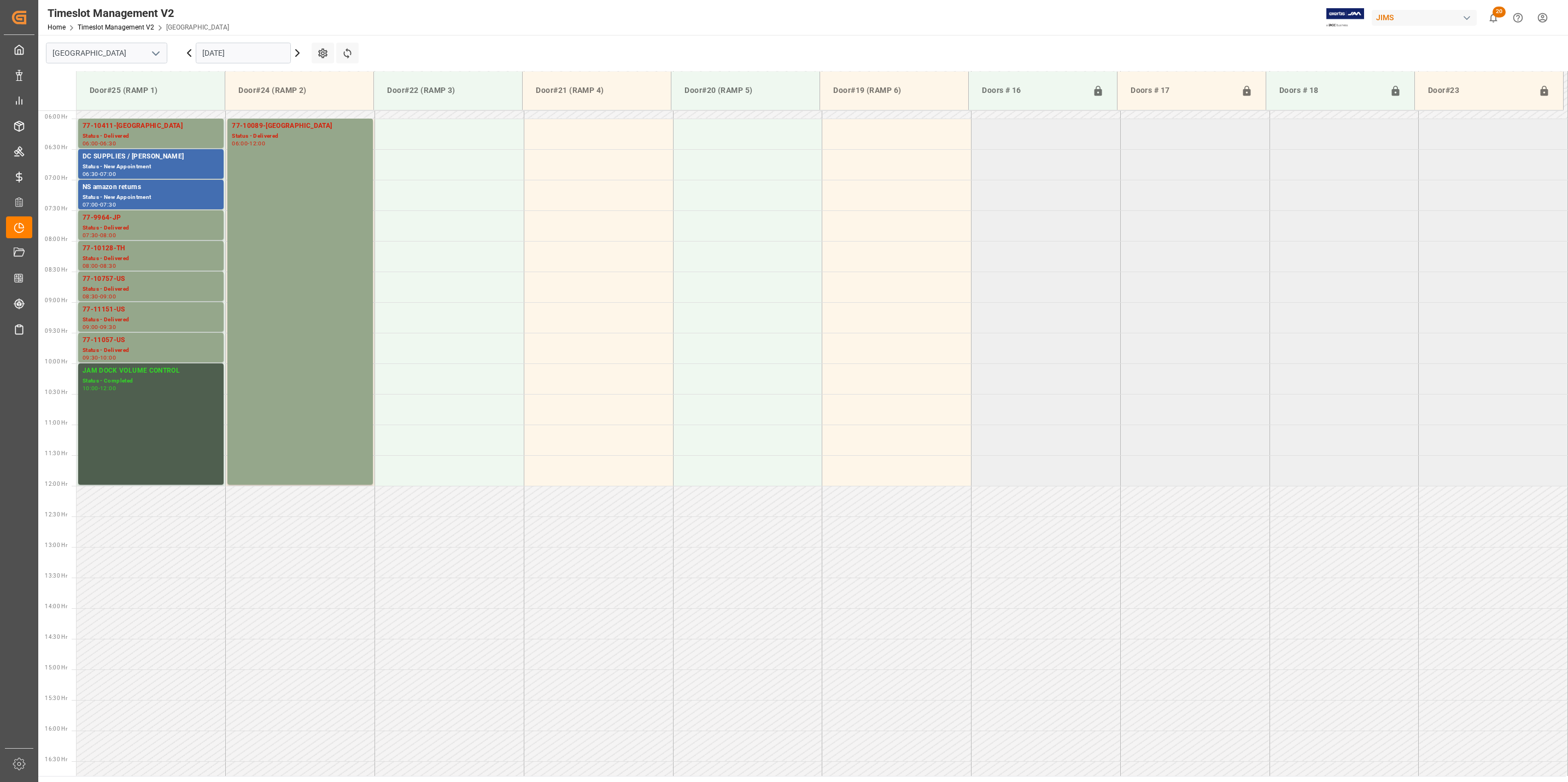
click at [150, 51] on icon "open menu" at bounding box center [156, 54] width 14 height 14
click at [113, 99] on div "Southaven" at bounding box center [107, 102] width 120 height 25
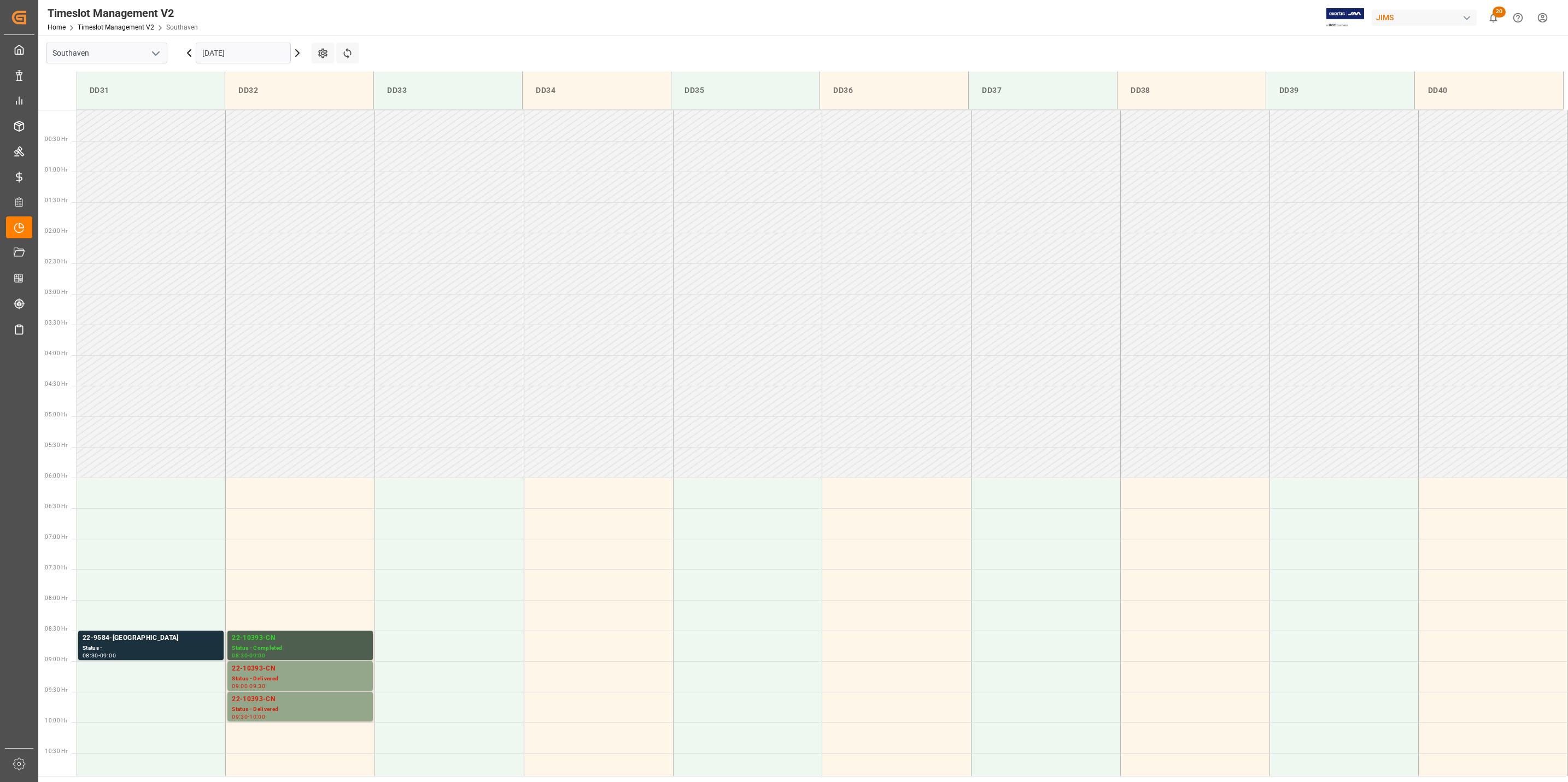
click at [297, 53] on icon at bounding box center [298, 53] width 14 height 14
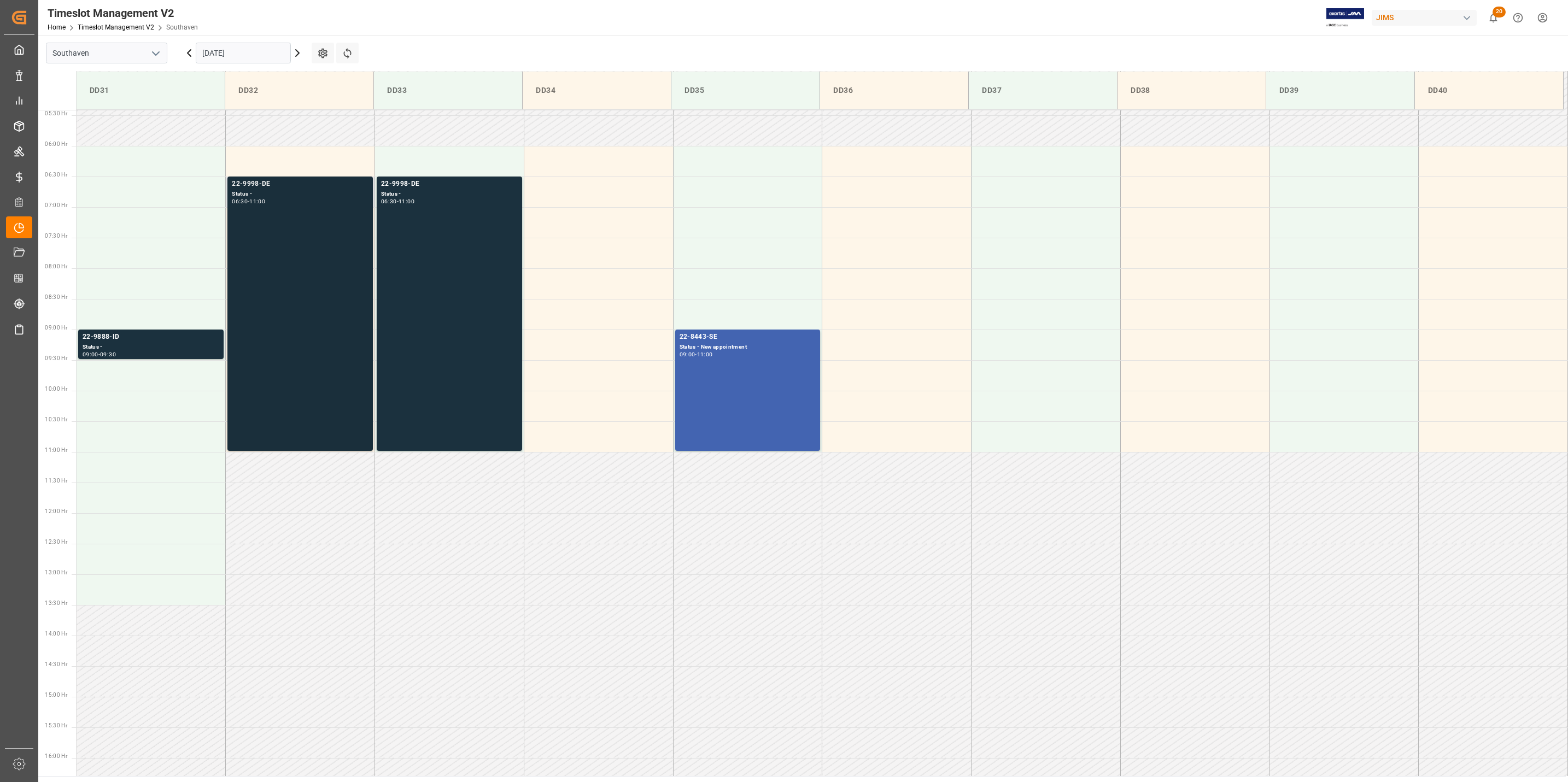
scroll to position [278, 0]
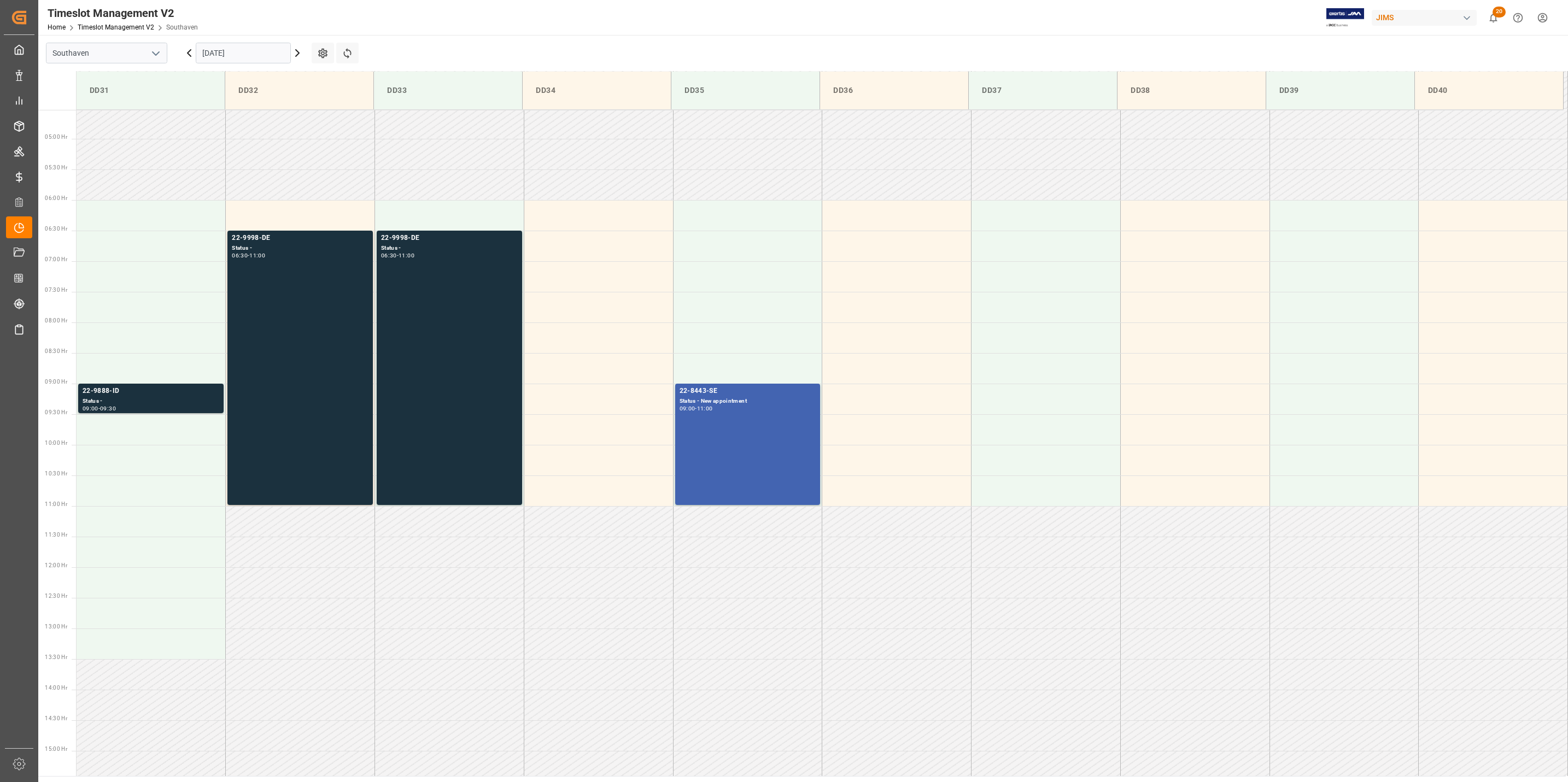
click at [295, 53] on icon at bounding box center [298, 53] width 14 height 14
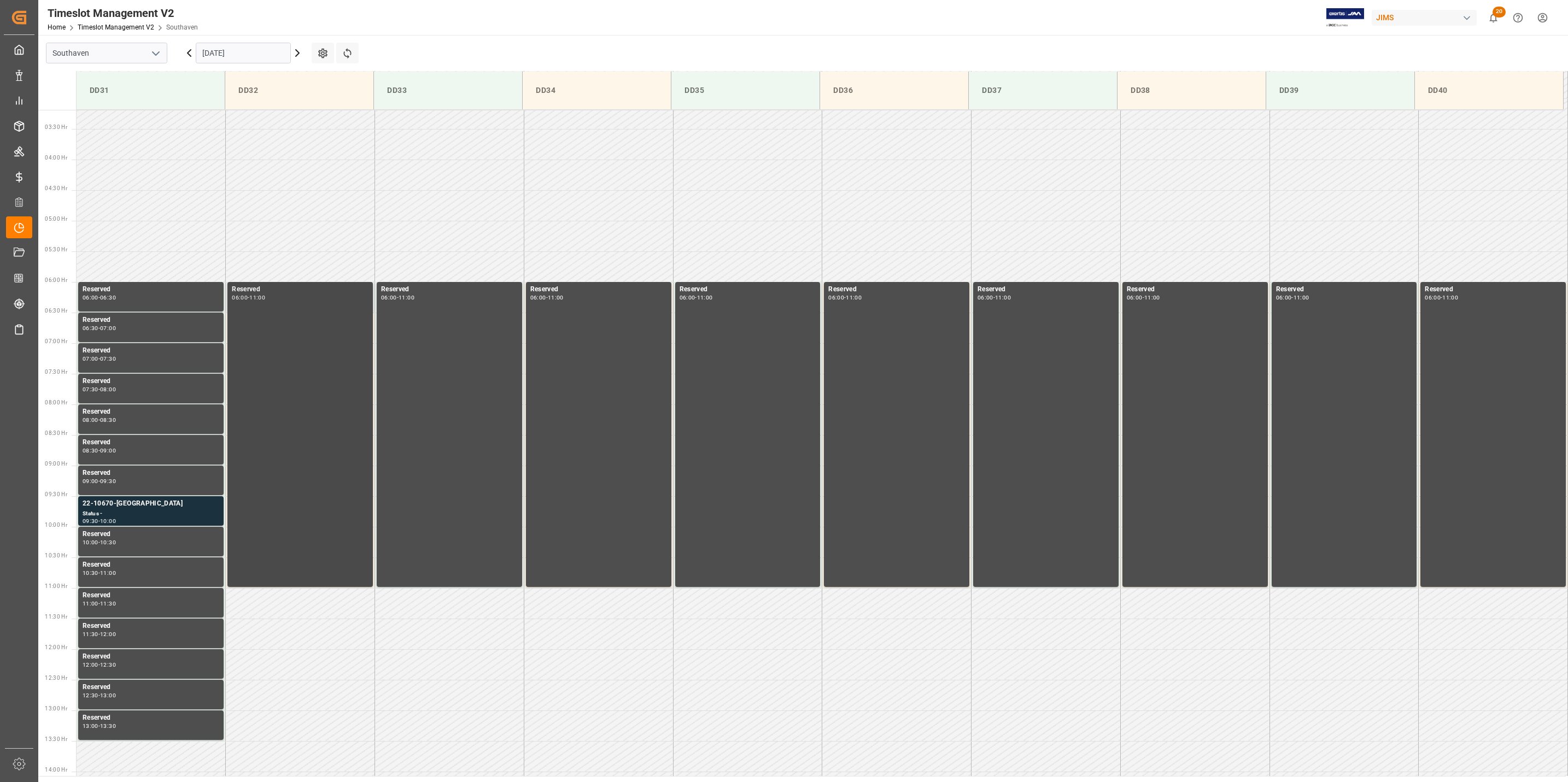
scroll to position [113, 0]
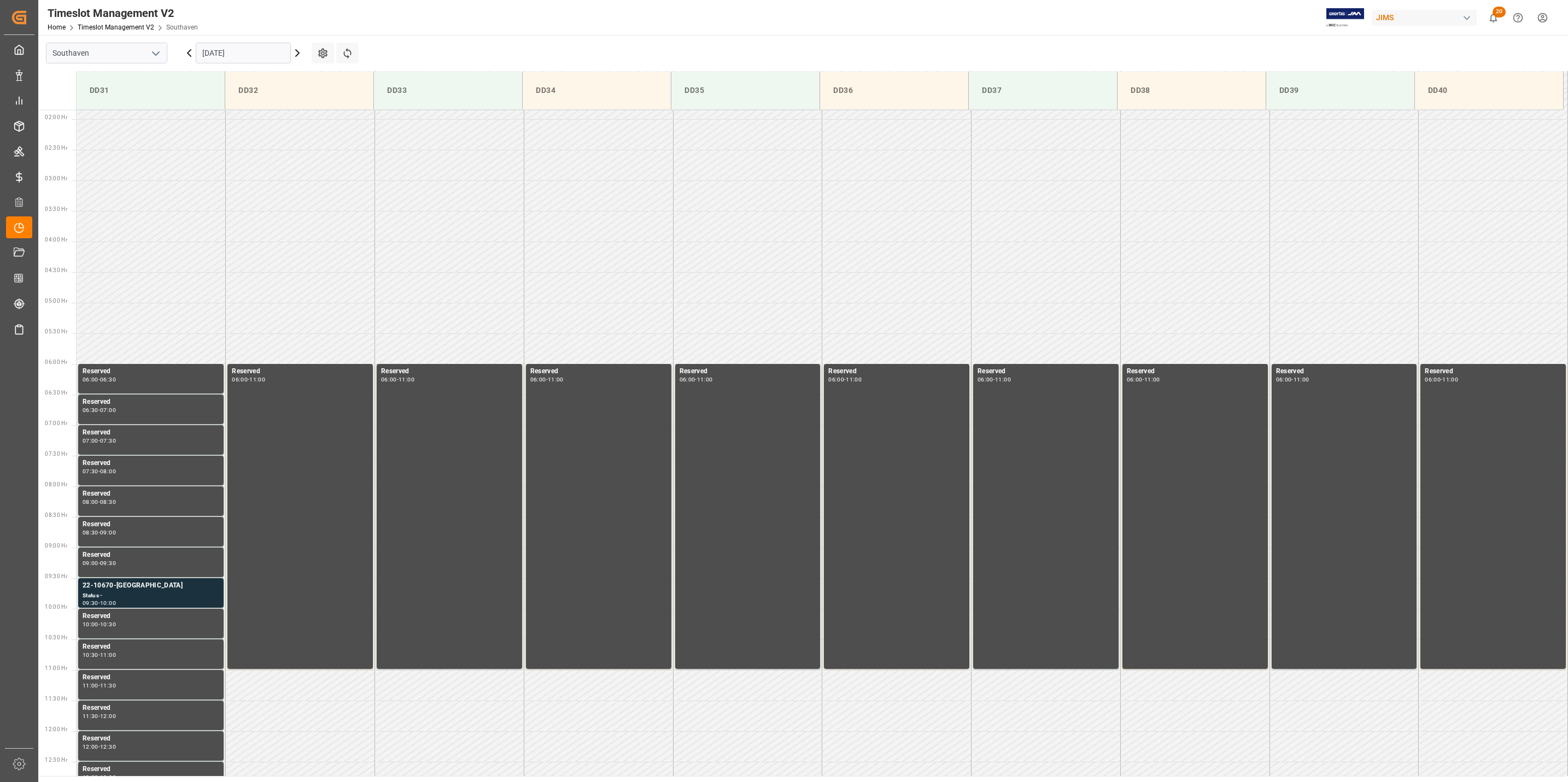
click at [297, 52] on icon at bounding box center [298, 53] width 14 height 14
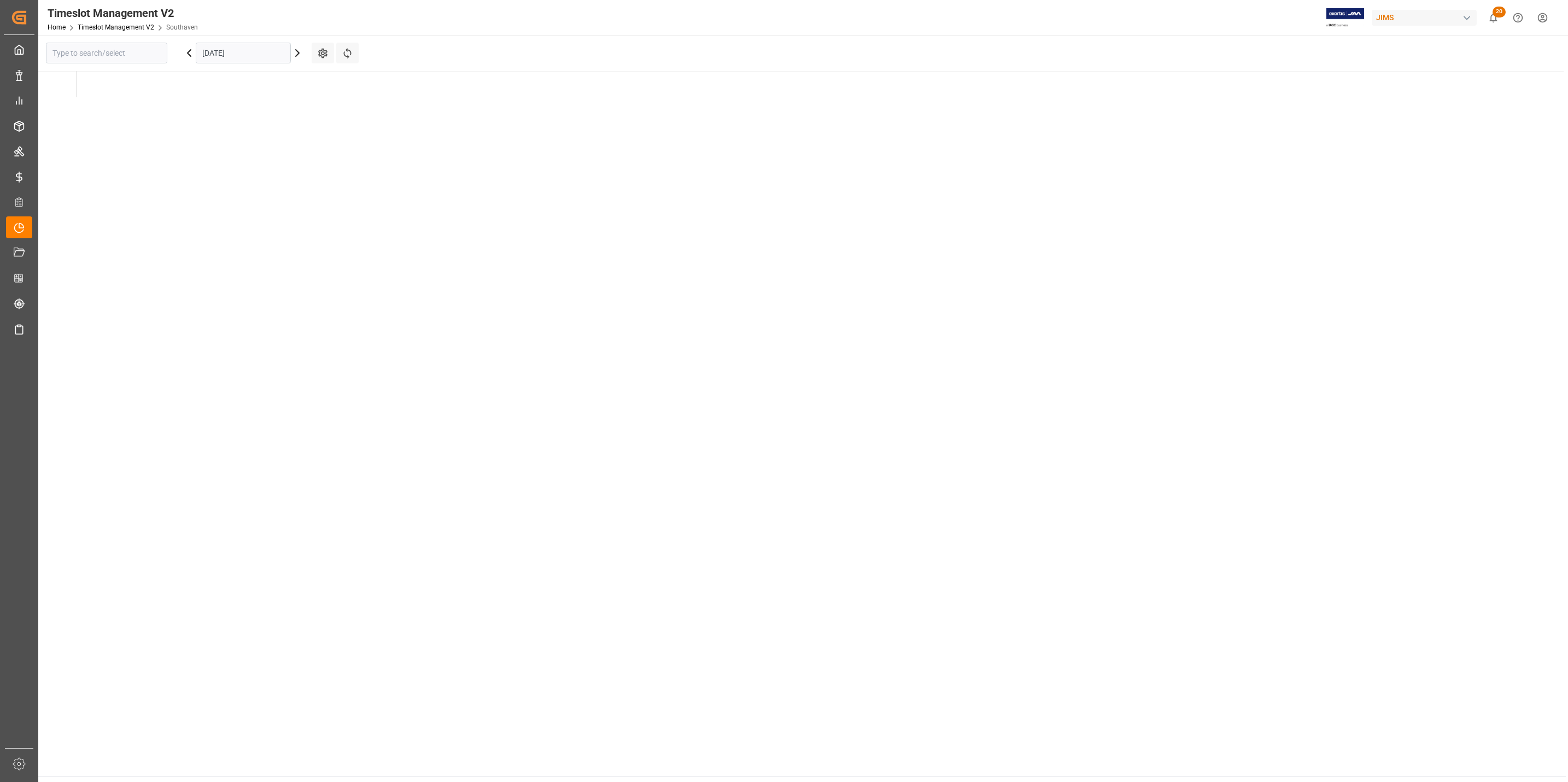
type input "Southaven"
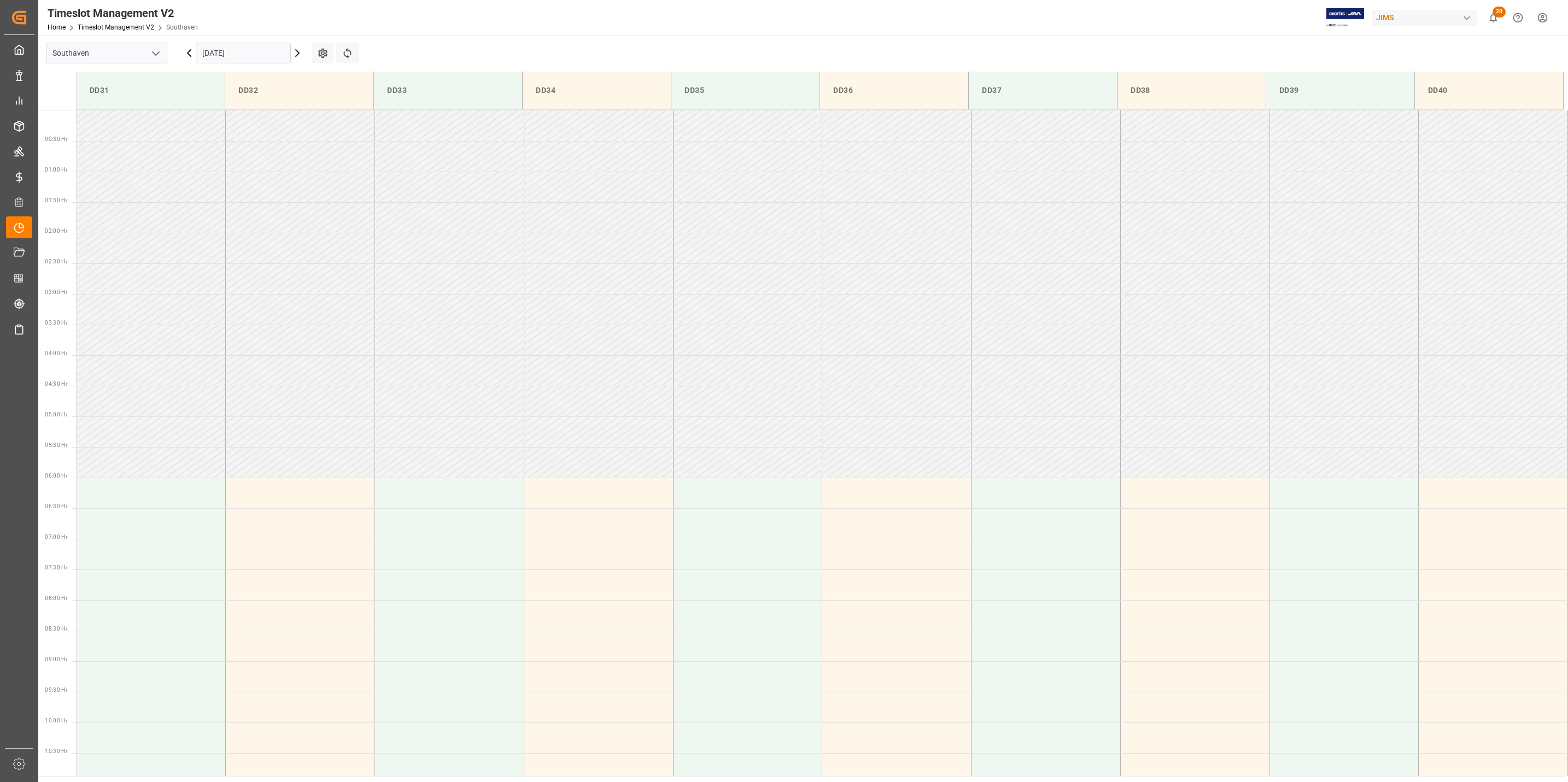
scroll to position [318, 0]
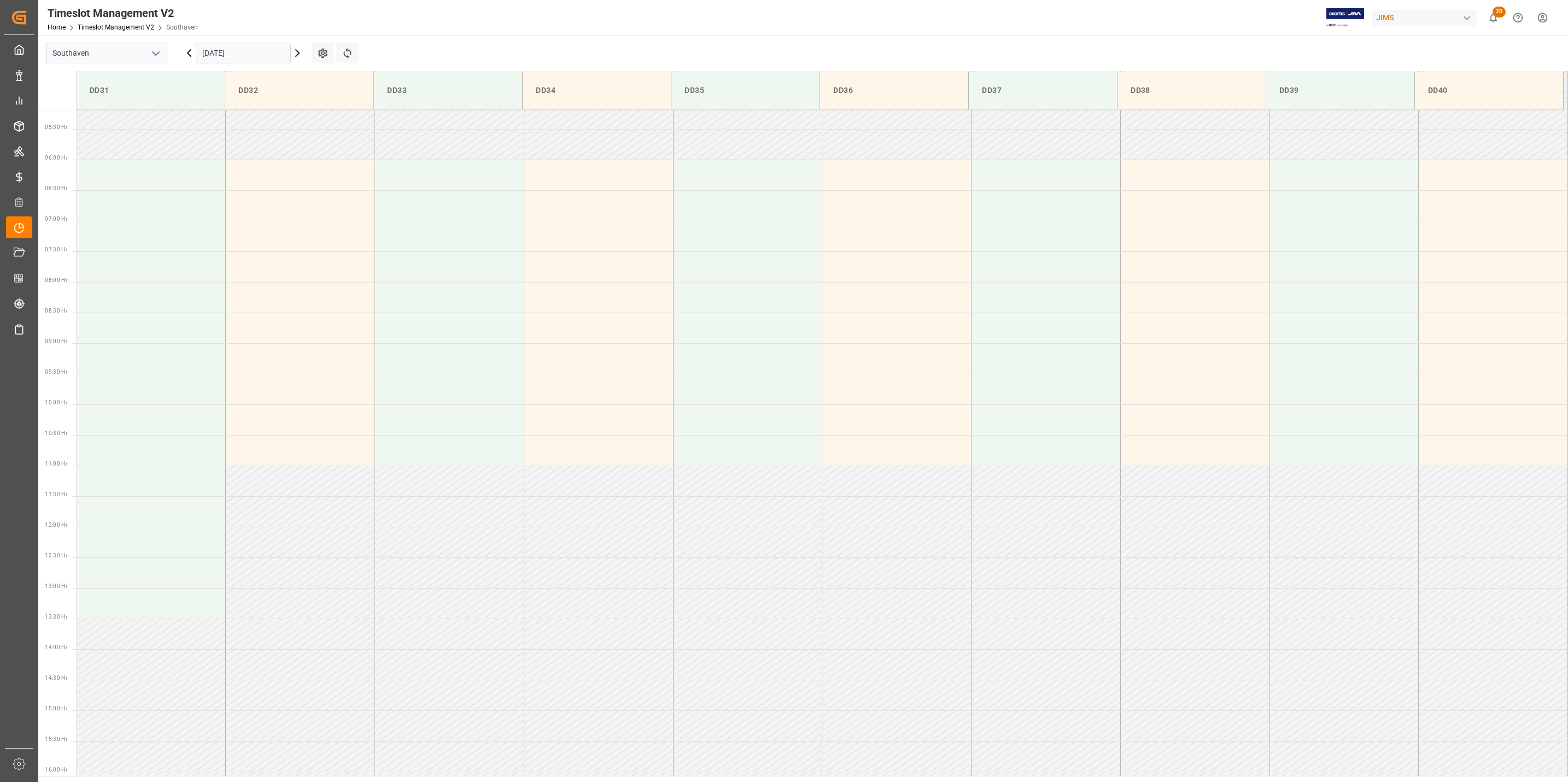
click at [297, 52] on icon at bounding box center [298, 53] width 14 height 14
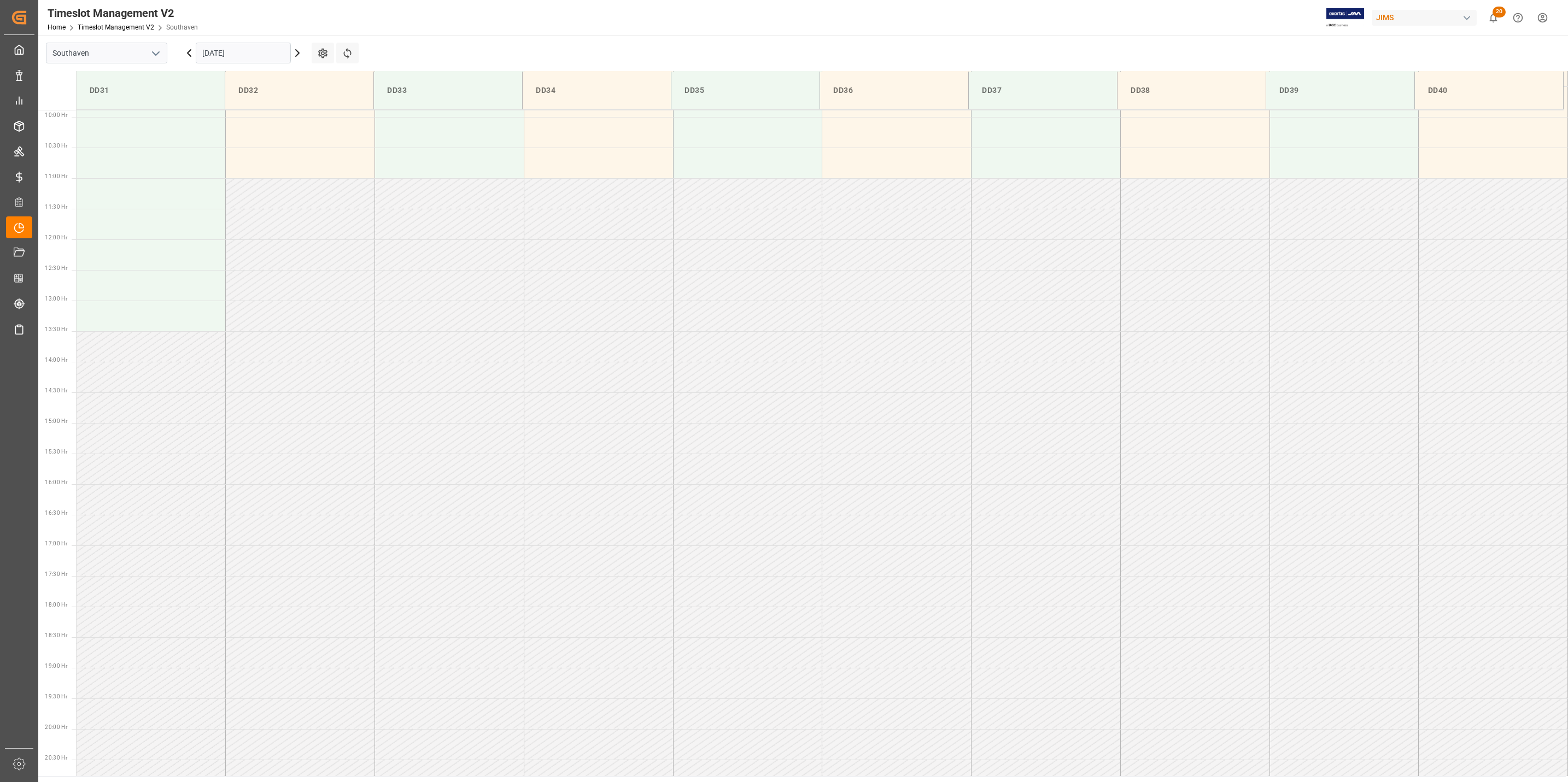
click at [297, 52] on icon at bounding box center [298, 53] width 14 height 14
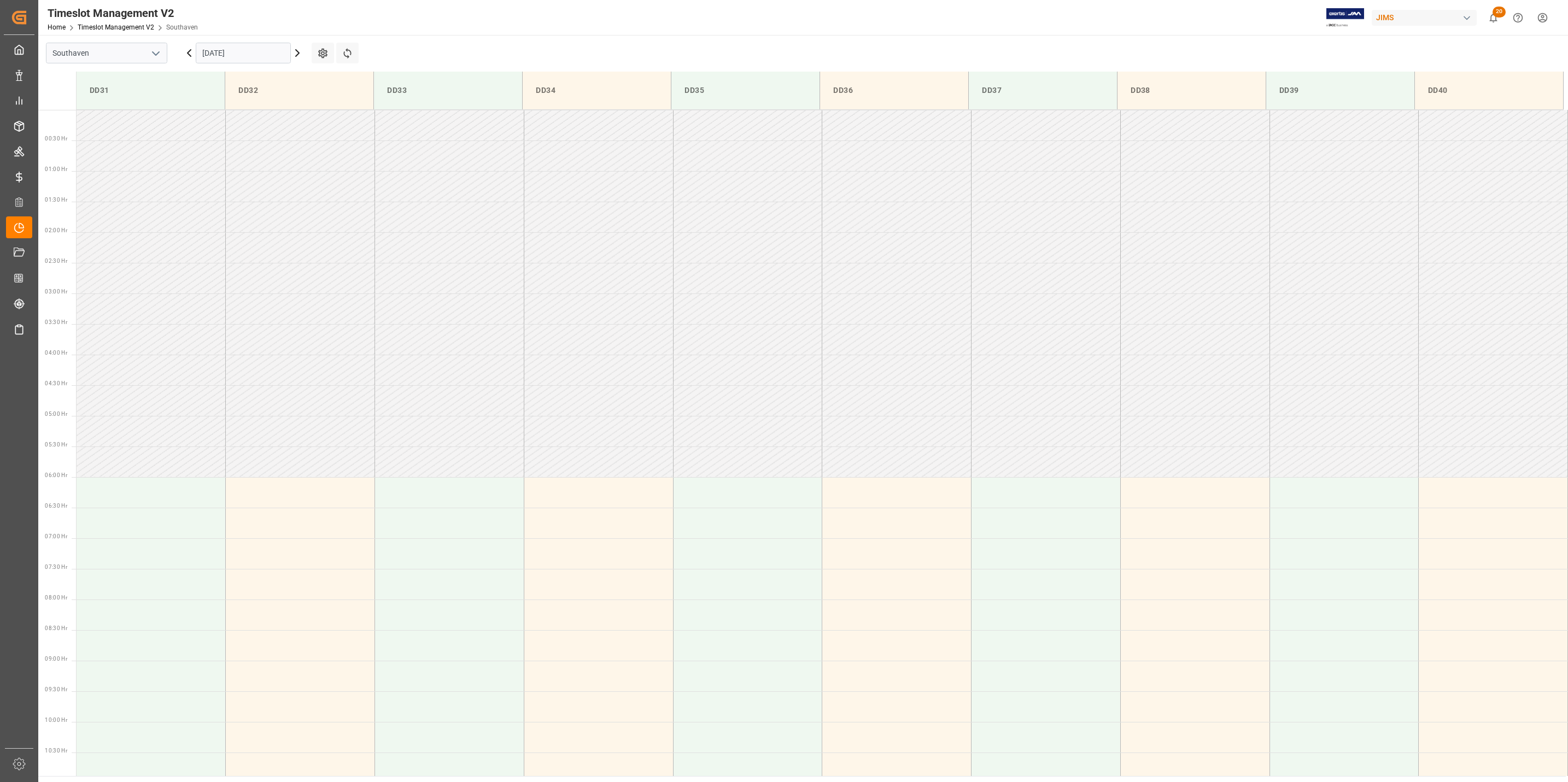
scroll to position [0, 0]
